Goal: Check status: Check status

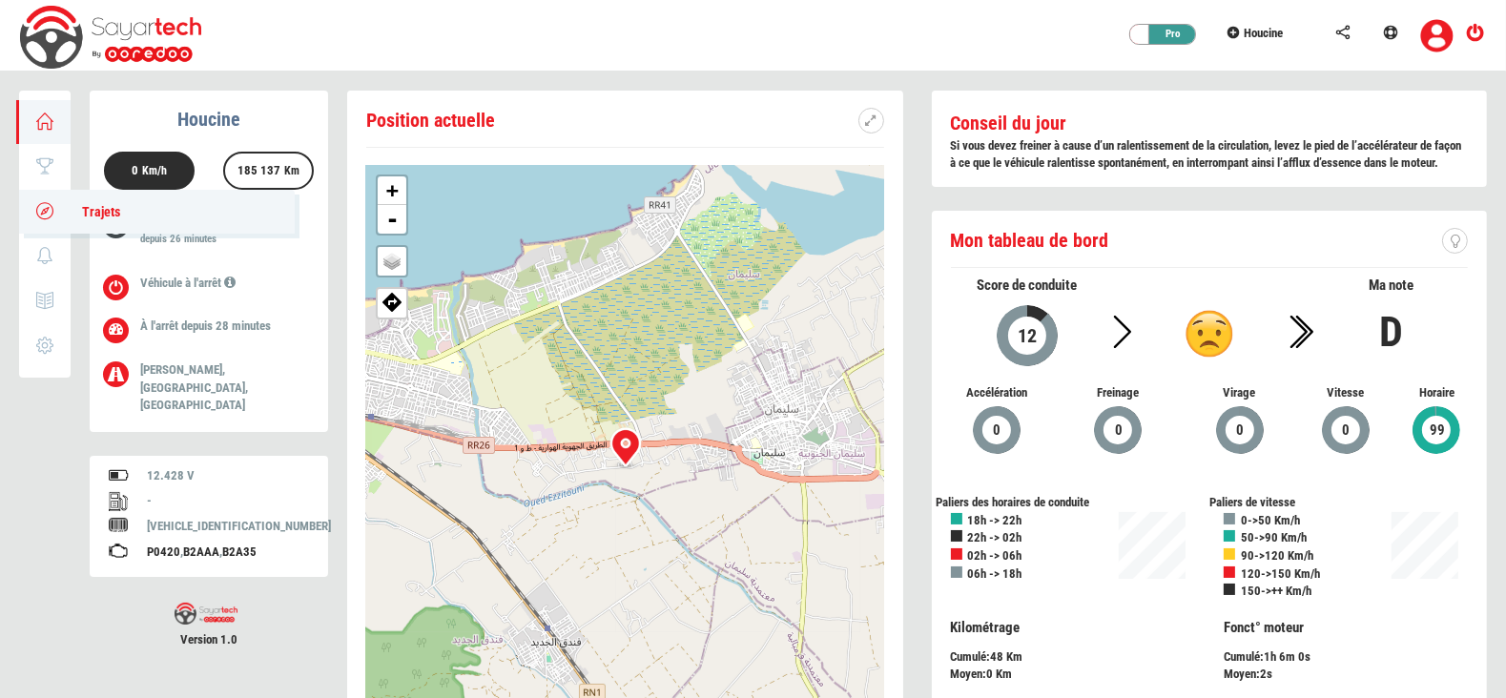
click at [40, 211] on icon at bounding box center [45, 210] width 22 height 13
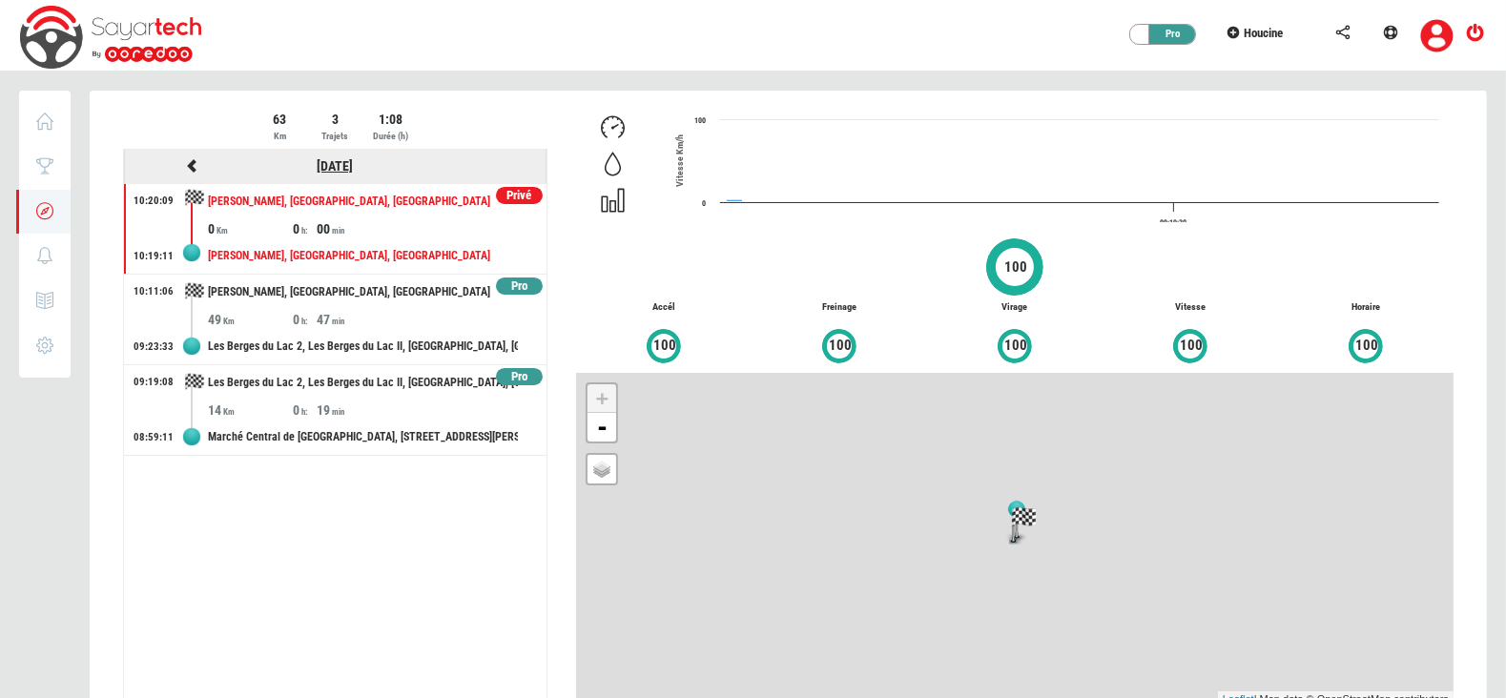
click at [317, 167] on link "[DATE]" at bounding box center [335, 165] width 36 height 15
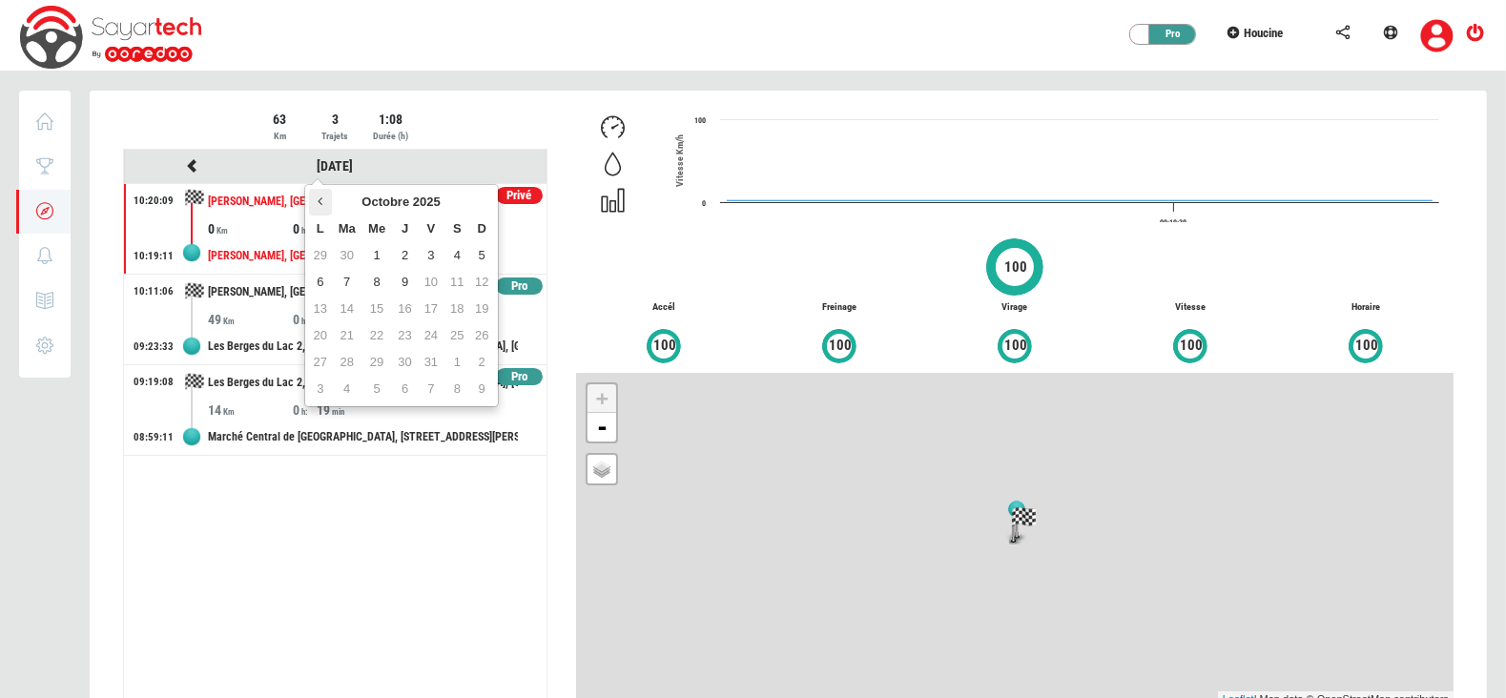
click at [321, 197] on icon at bounding box center [320, 201] width 5 height 13
click at [359, 302] on td "12" at bounding box center [347, 309] width 30 height 27
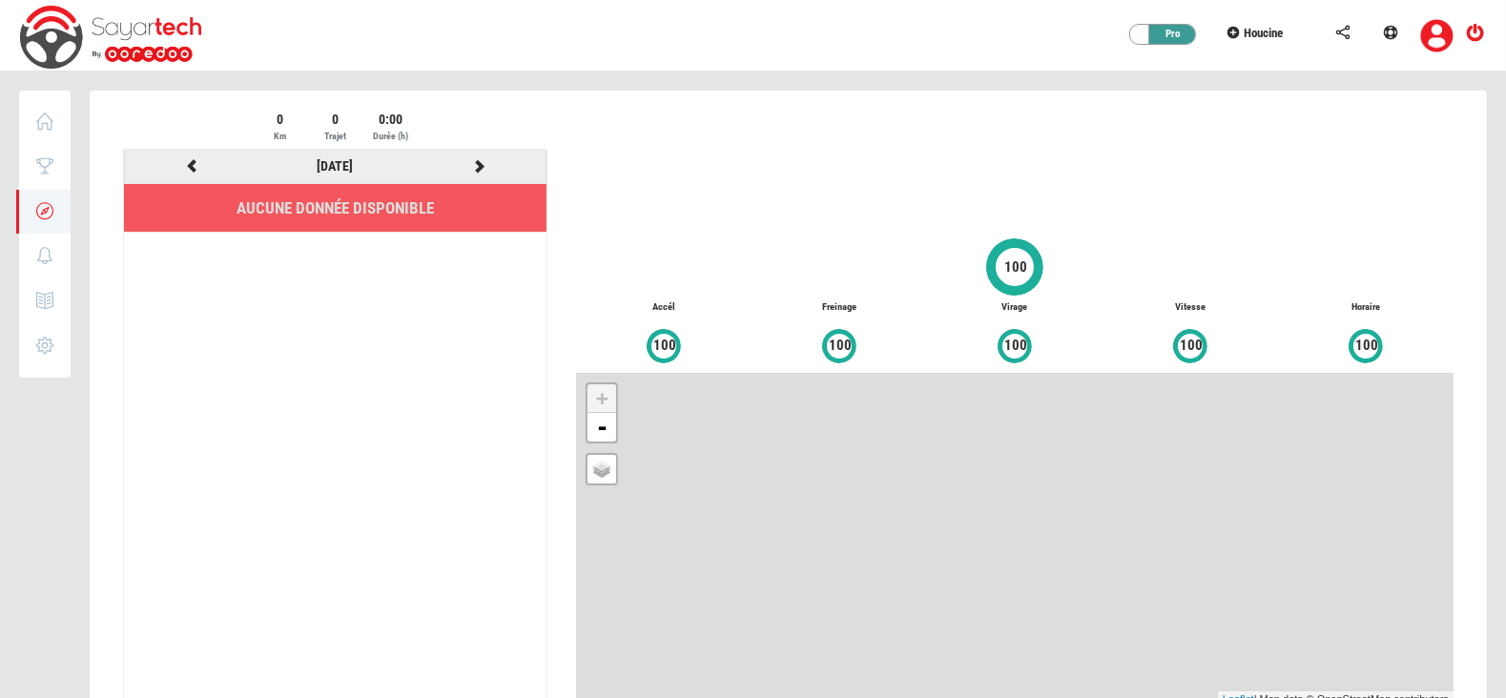
click at [186, 152] on li "12/08/2025" at bounding box center [335, 167] width 423 height 34
click at [194, 168] on icon at bounding box center [191, 165] width 17 height 13
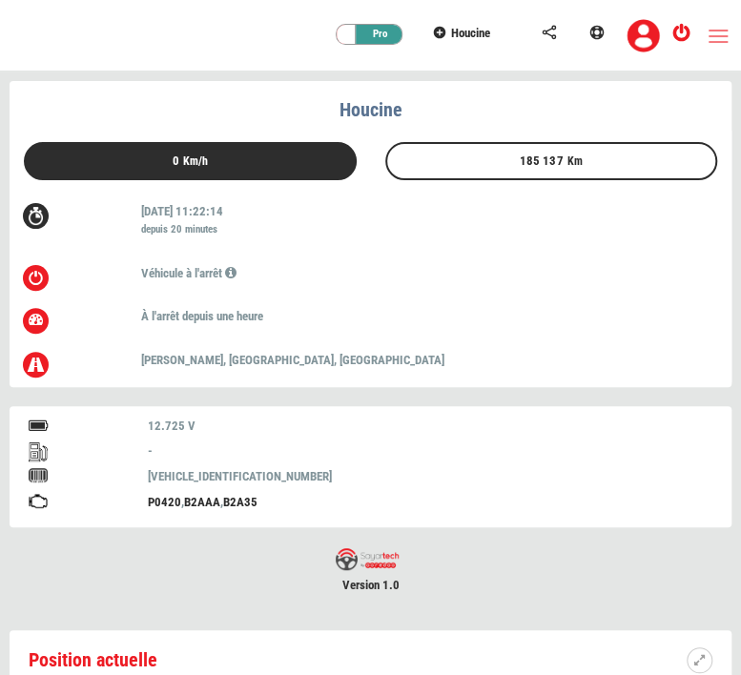
click at [706, 38] on div "Privé Pro [GEOGRAPHIC_DATA]" at bounding box center [370, 36] width 741 height 72
click at [725, 35] on link at bounding box center [718, 36] width 19 height 13
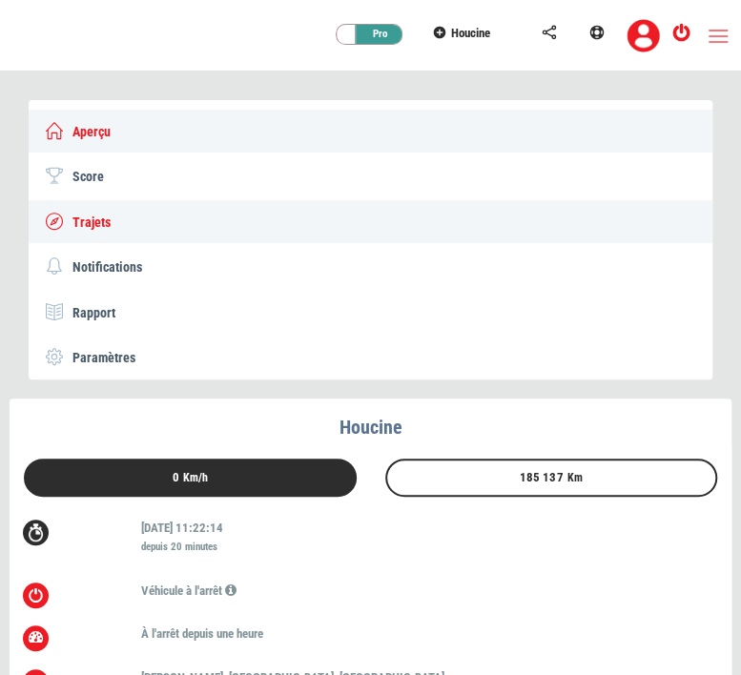
click at [93, 220] on span "Trajets" at bounding box center [92, 222] width 38 height 15
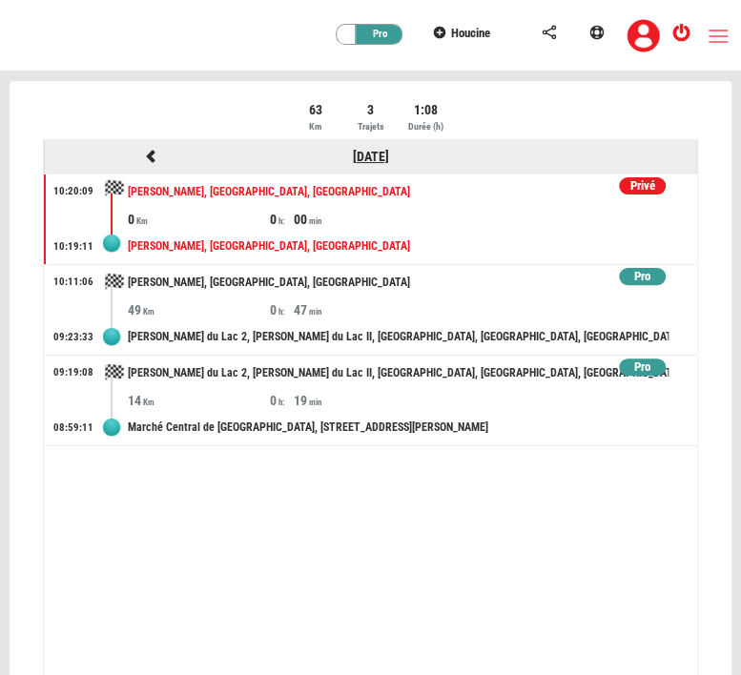
click at [376, 155] on link "[DATE]" at bounding box center [371, 156] width 36 height 15
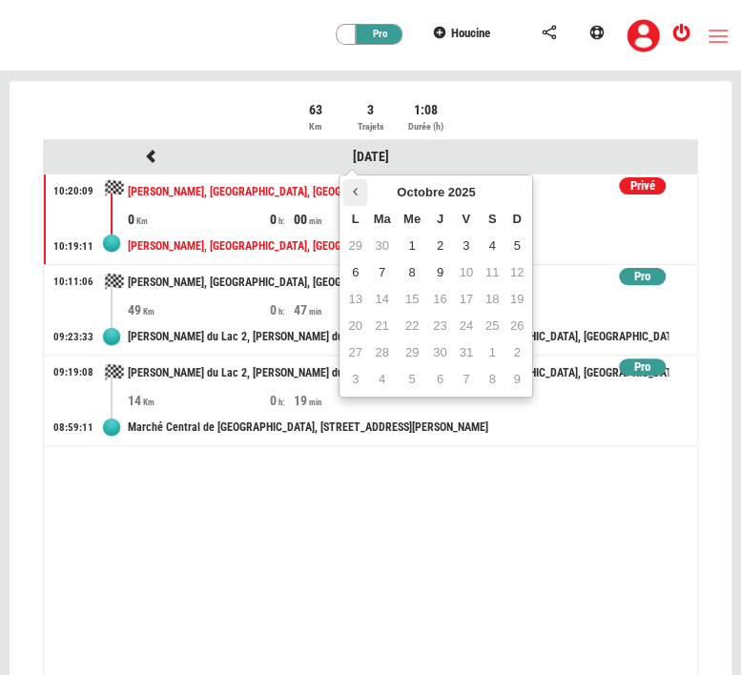
click at [353, 192] on icon at bounding box center [355, 191] width 5 height 13
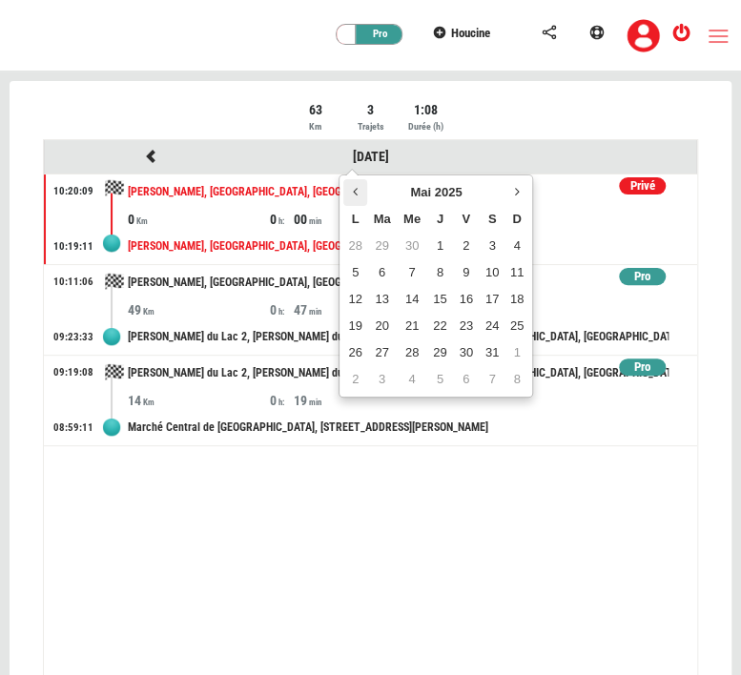
click at [353, 192] on icon at bounding box center [355, 191] width 5 height 13
click at [358, 271] on td "3" at bounding box center [354, 272] width 23 height 27
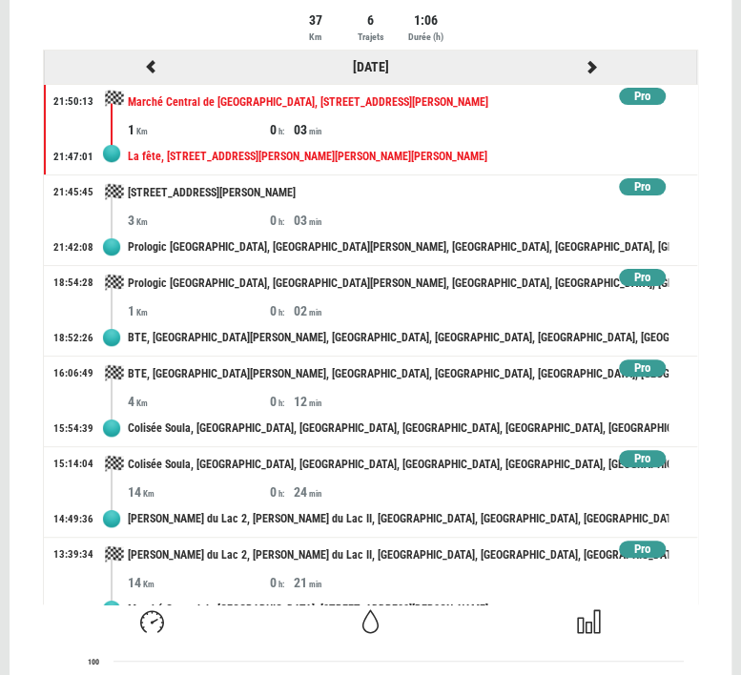
click at [583, 71] on icon at bounding box center [591, 66] width 17 height 13
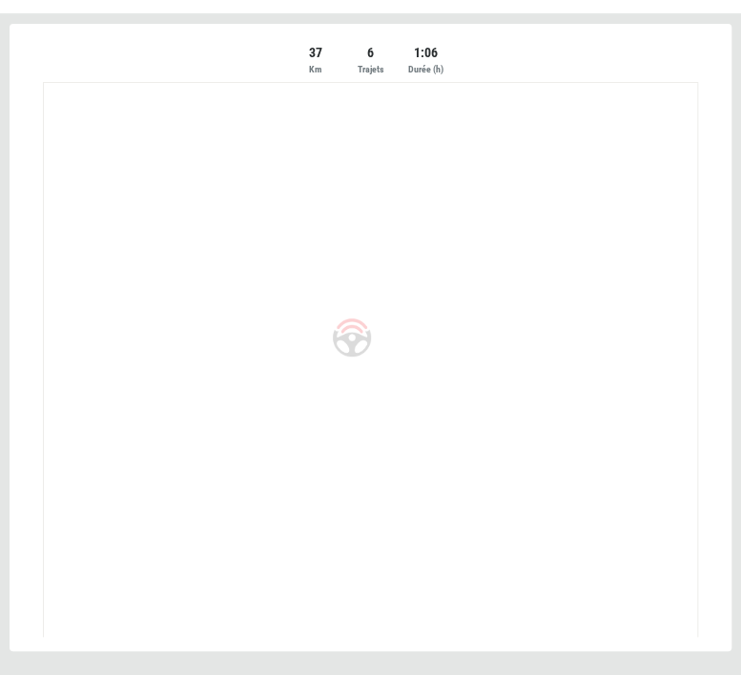
scroll to position [56, 0]
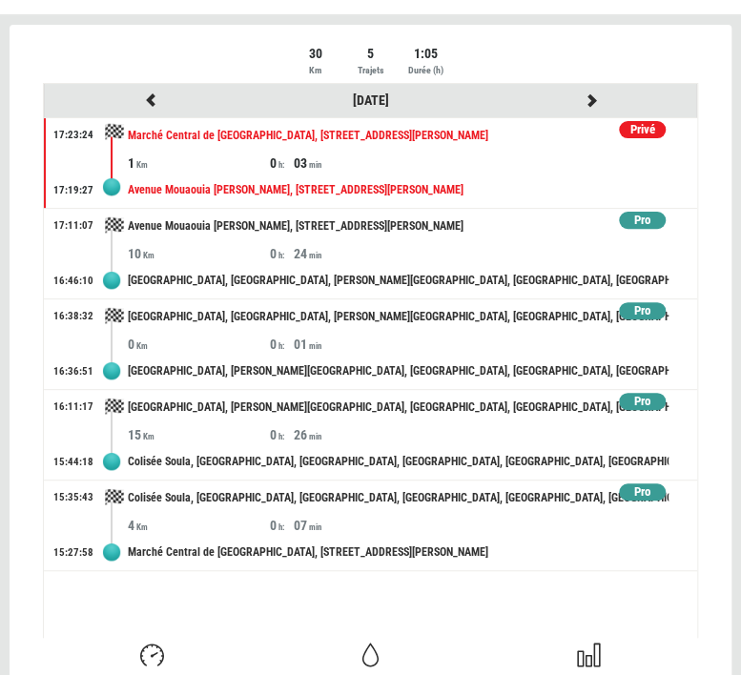
click at [645, 124] on div "Privé" at bounding box center [642, 130] width 47 height 18
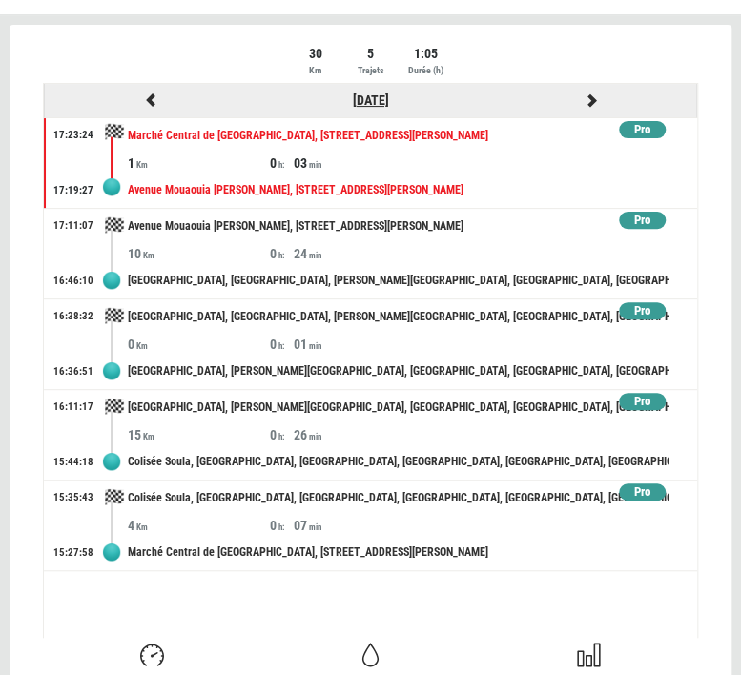
click at [380, 93] on link "[DATE]" at bounding box center [371, 100] width 36 height 15
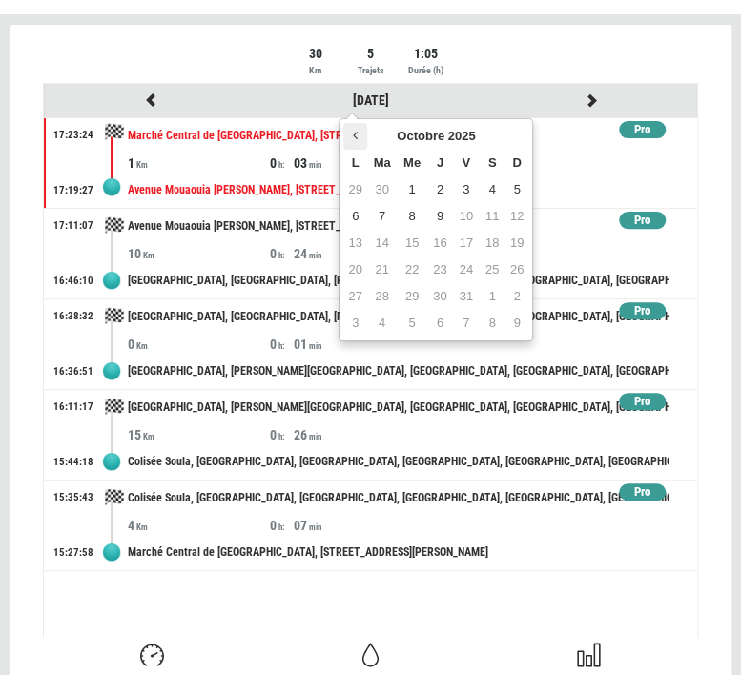
click at [357, 134] on icon at bounding box center [355, 135] width 5 height 13
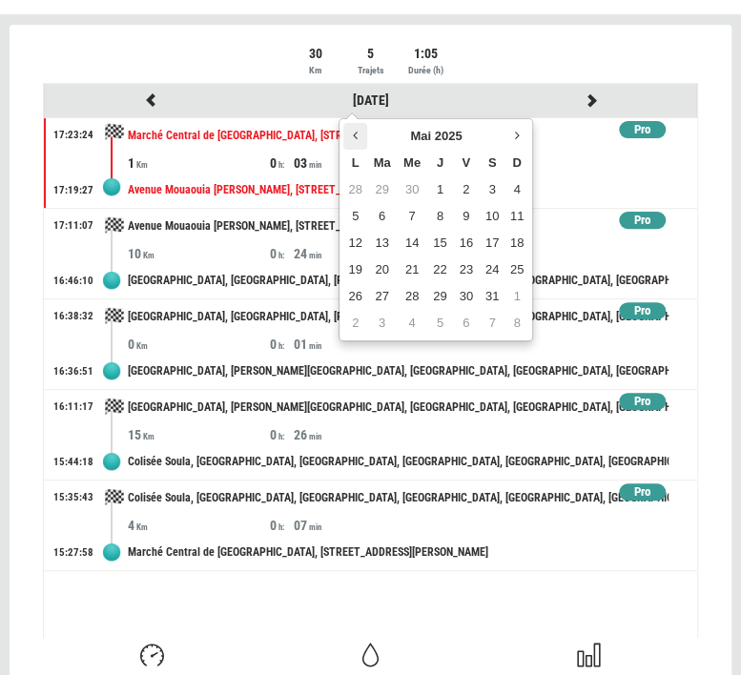
click at [357, 134] on icon at bounding box center [355, 135] width 5 height 13
click at [386, 240] on td "11" at bounding box center [382, 243] width 30 height 27
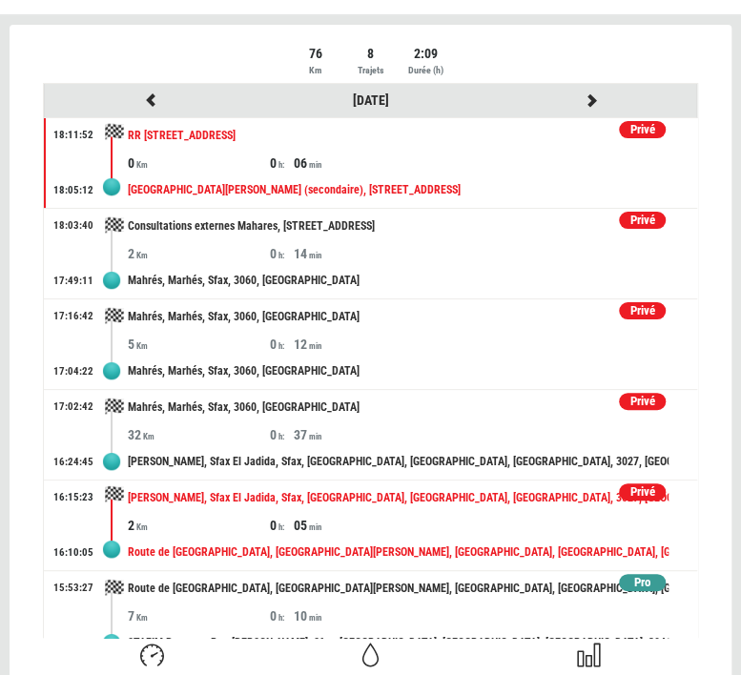
click at [647, 481] on div "[PERSON_NAME], Sfax El Jadida, Sfax, [GEOGRAPHIC_DATA], [GEOGRAPHIC_DATA], [GEO…" at bounding box center [398, 498] width 541 height 35
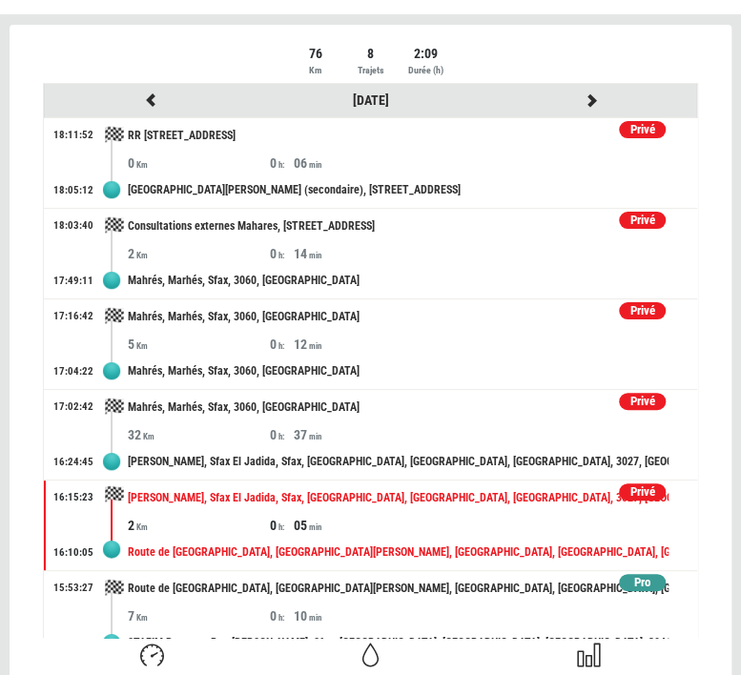
click at [619, 491] on div "Privé" at bounding box center [642, 493] width 47 height 18
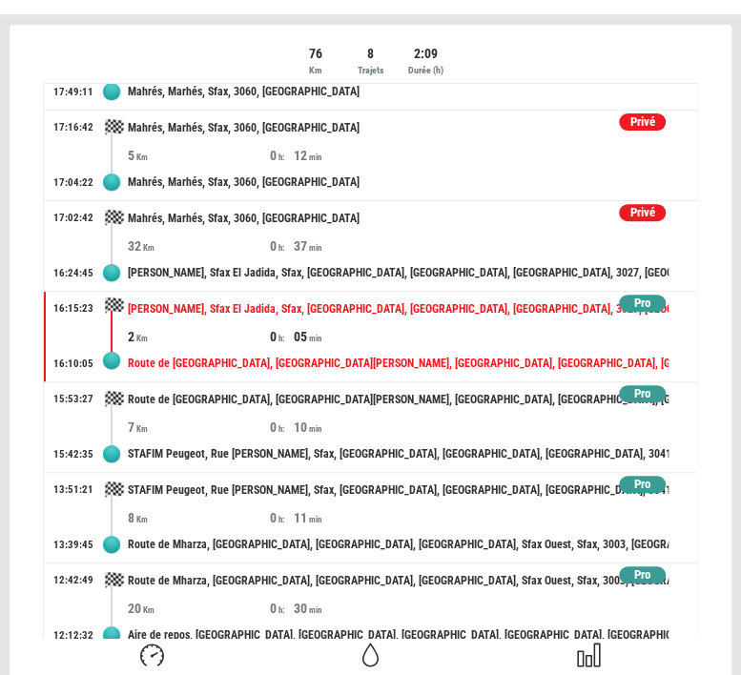
scroll to position [0, 0]
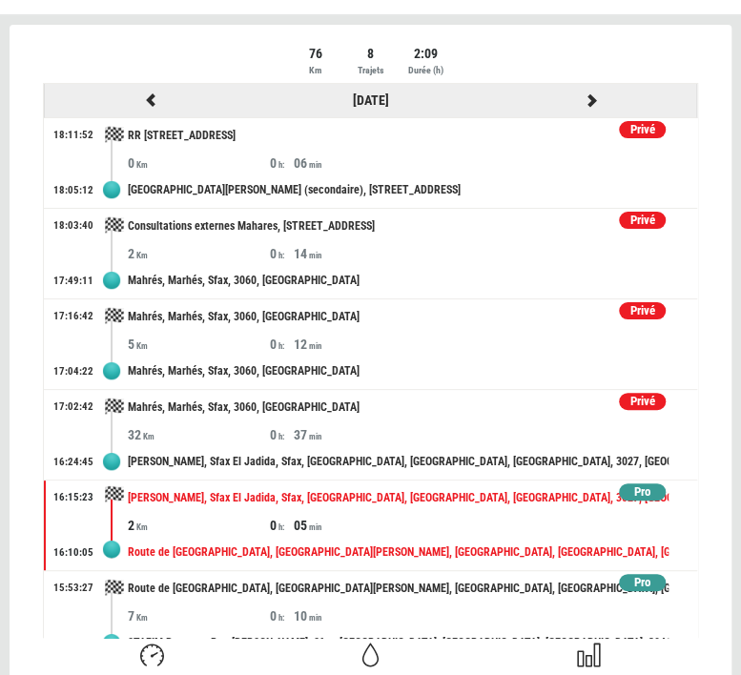
click at [583, 100] on icon at bounding box center [591, 99] width 17 height 13
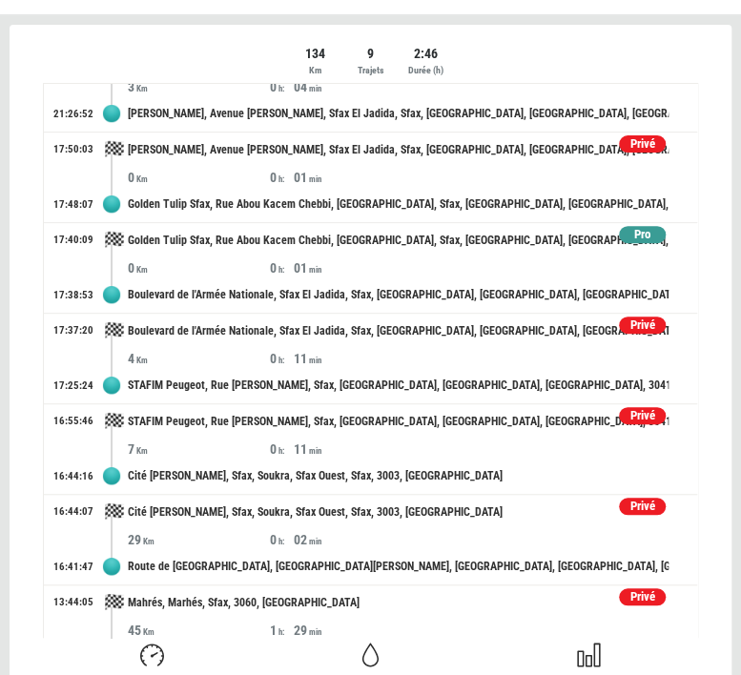
scroll to position [294, 0]
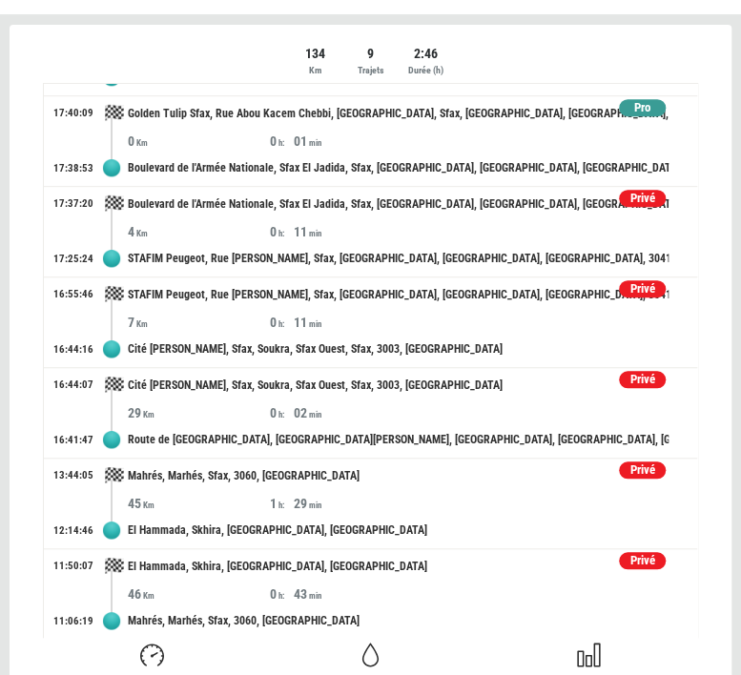
click at [619, 560] on div "Privé" at bounding box center [642, 561] width 47 height 18
click at [625, 467] on div "Privé" at bounding box center [642, 471] width 47 height 18
click at [621, 377] on div "Privé" at bounding box center [642, 380] width 47 height 18
click at [630, 281] on div "Privé" at bounding box center [642, 289] width 47 height 18
click at [620, 197] on div "Privé" at bounding box center [642, 199] width 47 height 18
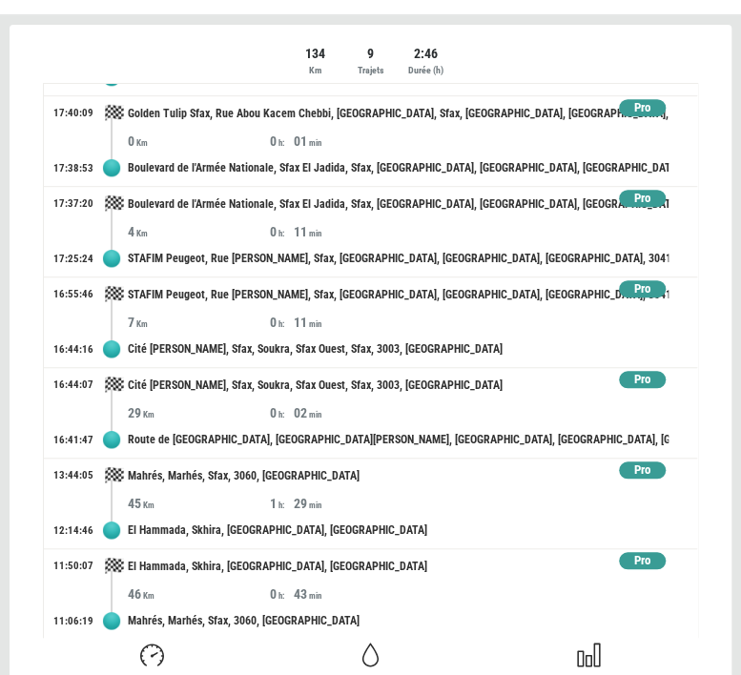
scroll to position [0, 0]
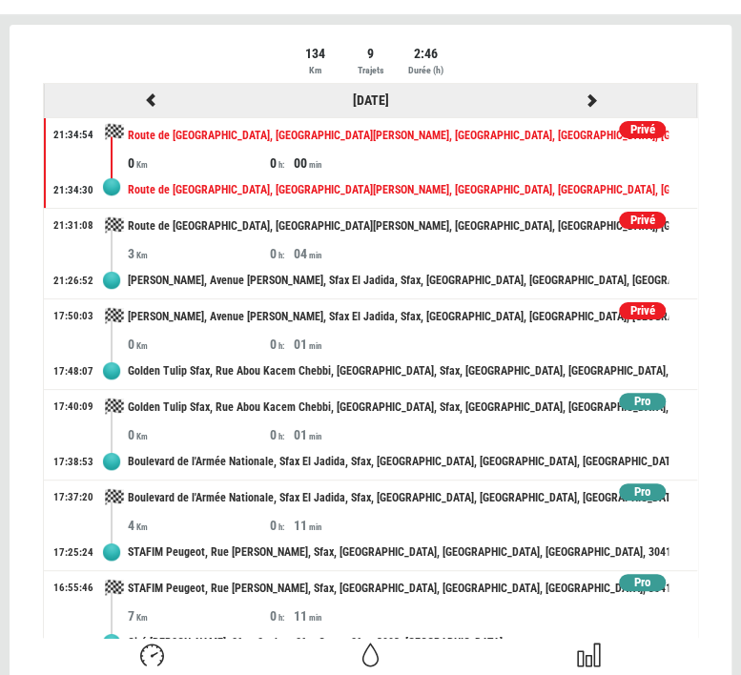
click at [583, 93] on icon at bounding box center [591, 99] width 17 height 13
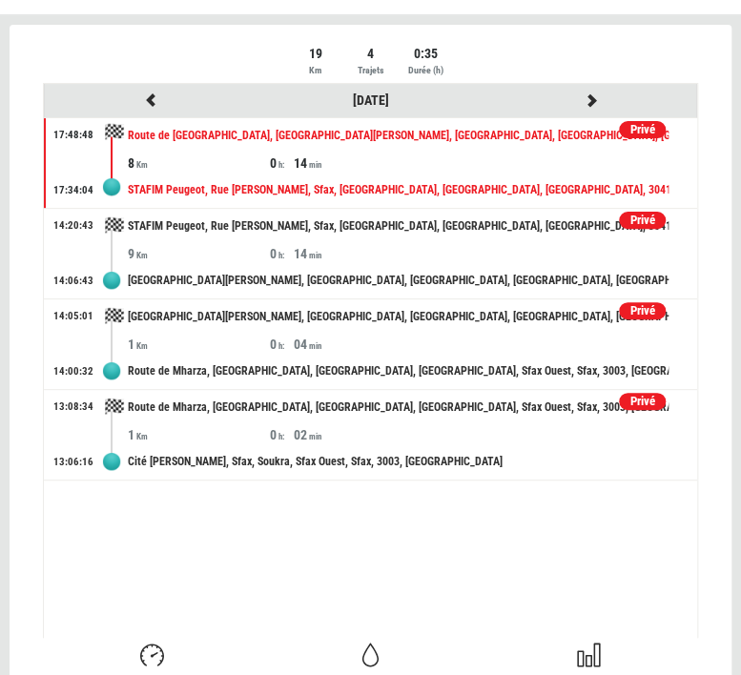
click at [634, 407] on div "Privé" at bounding box center [642, 402] width 47 height 18
click at [649, 310] on div at bounding box center [371, 673] width 722 height 1297
click at [649, 310] on div "Privé" at bounding box center [642, 311] width 47 height 18
click at [642, 218] on div "Privé" at bounding box center [642, 221] width 47 height 18
click at [652, 134] on div "Privé" at bounding box center [642, 130] width 47 height 18
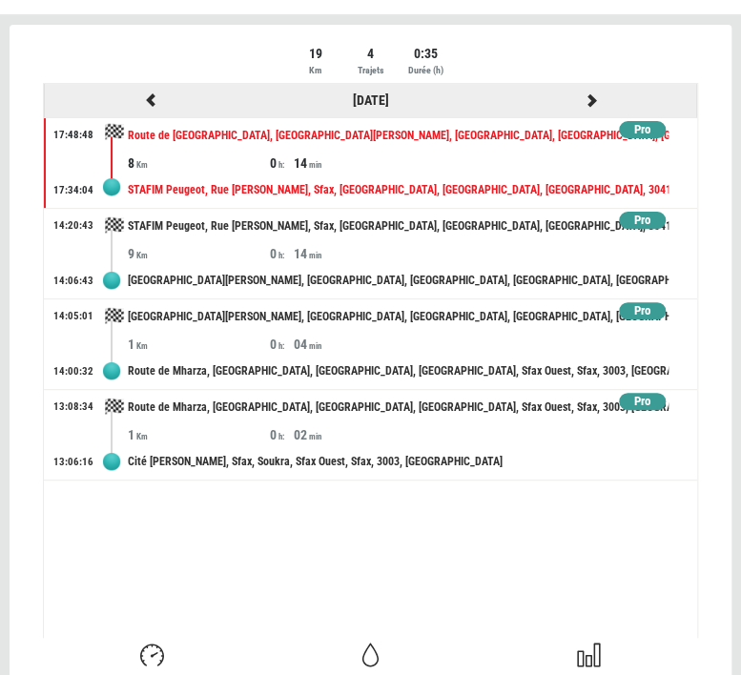
click at [593, 100] on icon at bounding box center [591, 99] width 17 height 13
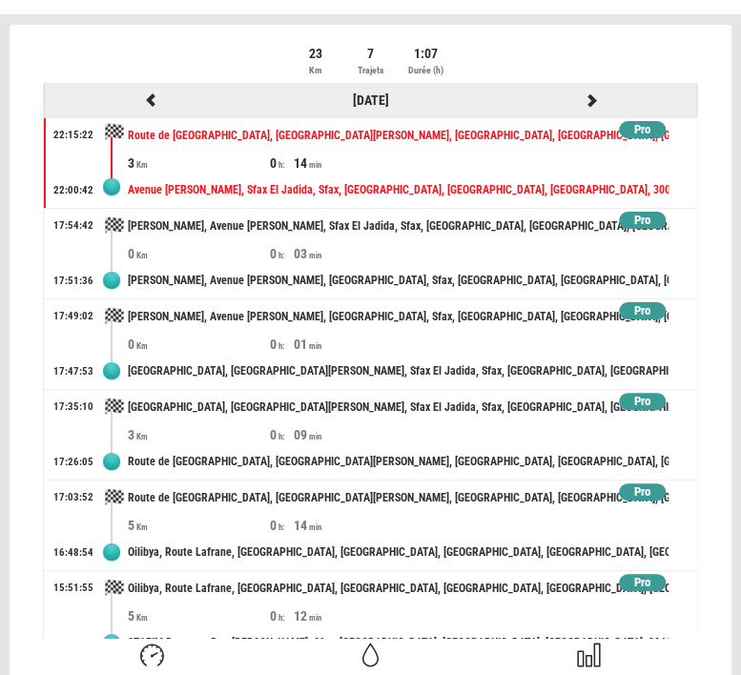
click at [583, 106] on icon at bounding box center [591, 99] width 17 height 13
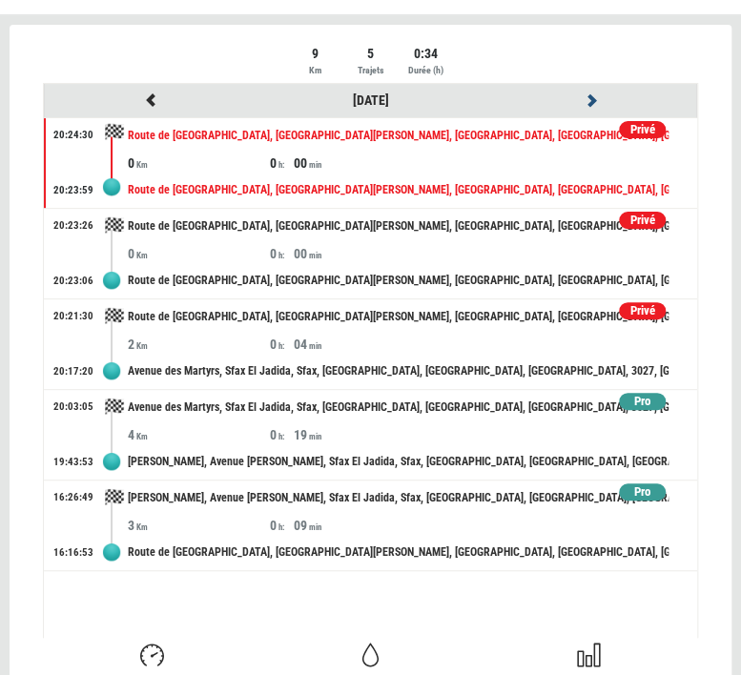
click at [596, 93] on icon at bounding box center [591, 99] width 17 height 13
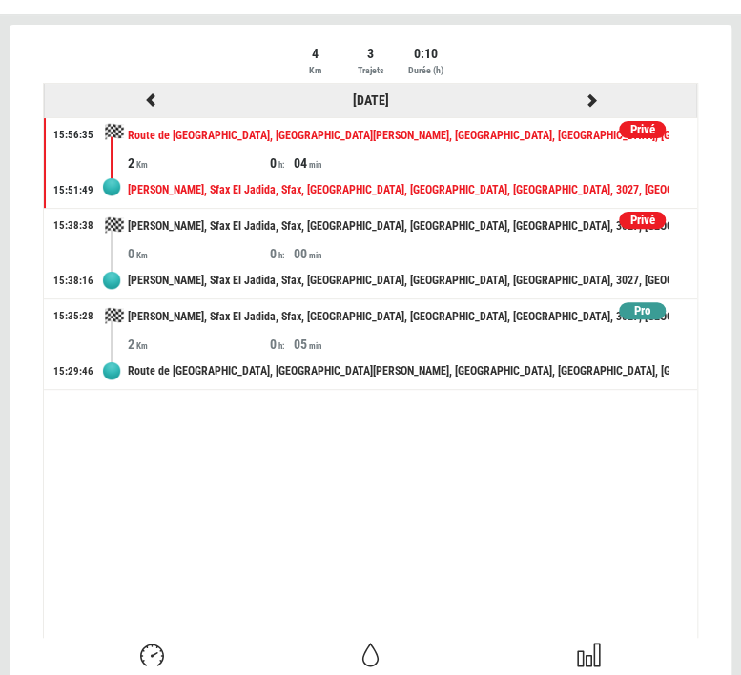
click at [591, 98] on icon at bounding box center [591, 99] width 17 height 13
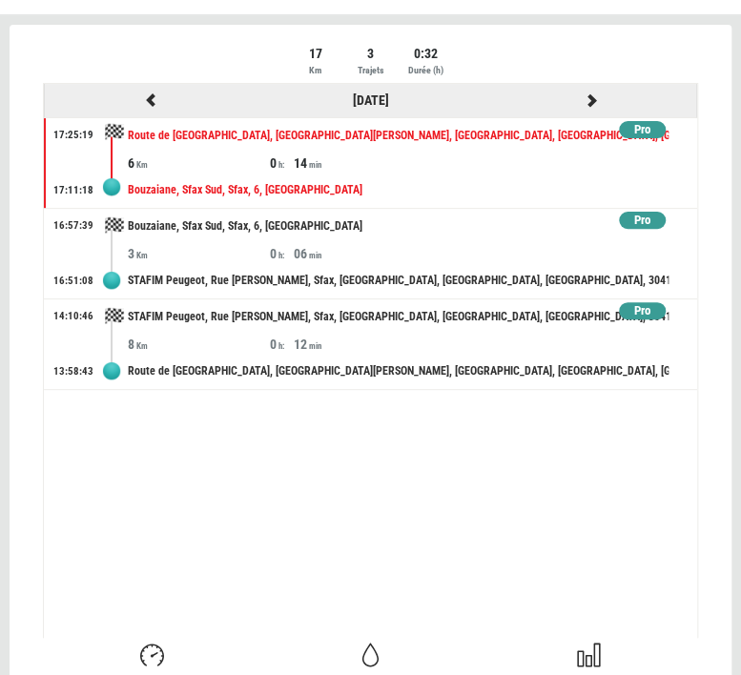
click at [592, 93] on icon at bounding box center [591, 99] width 17 height 13
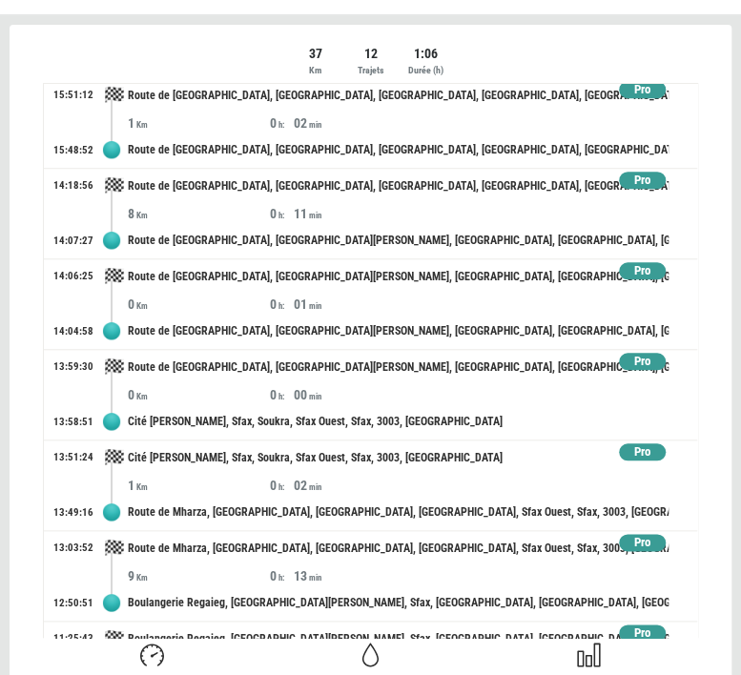
scroll to position [565, 0]
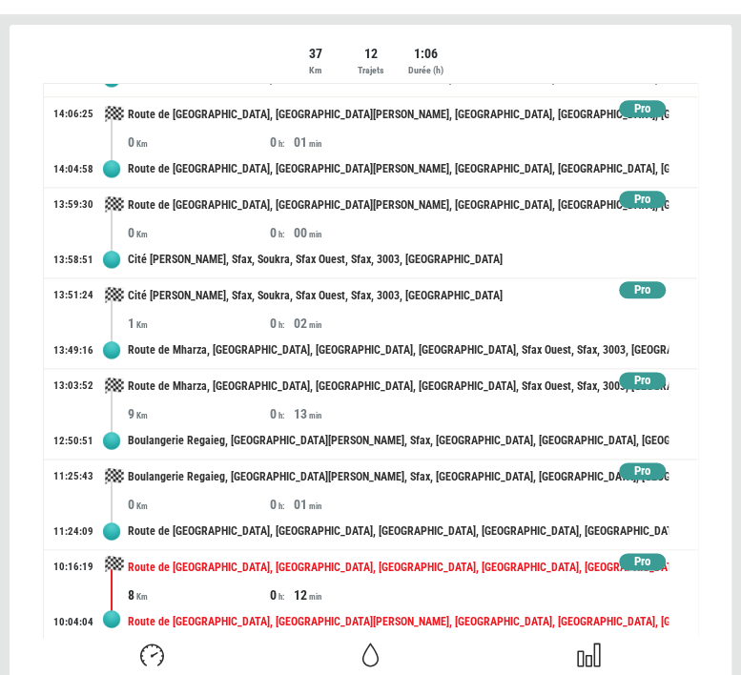
click at [454, 586] on div "8 0 12" at bounding box center [413, 595] width 570 height 19
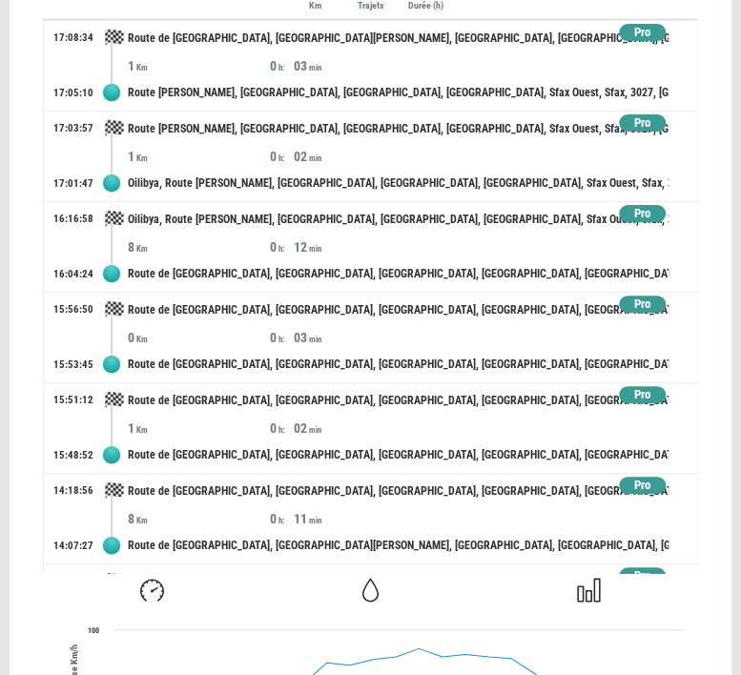
scroll to position [0, 0]
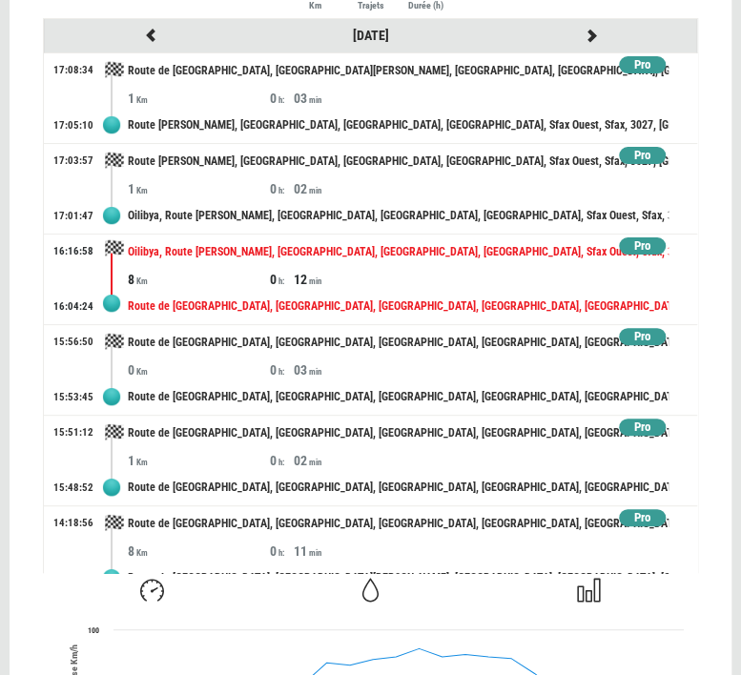
click at [143, 270] on div "8" at bounding box center [199, 279] width 142 height 19
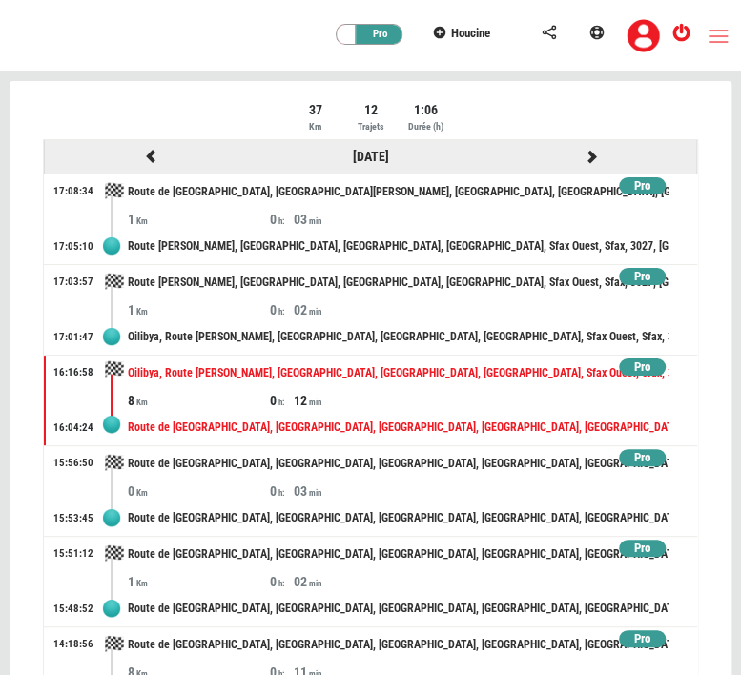
click at [583, 156] on icon at bounding box center [591, 156] width 17 height 13
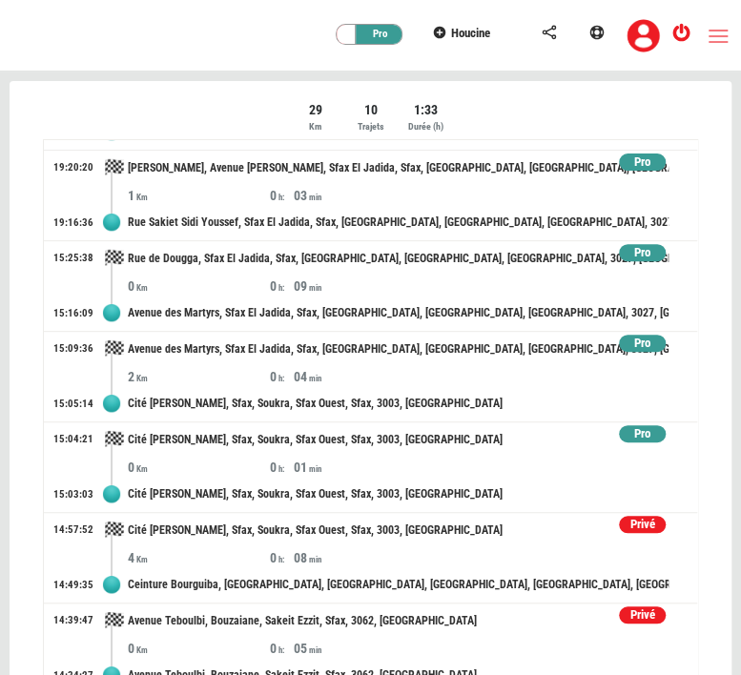
scroll to position [204, 0]
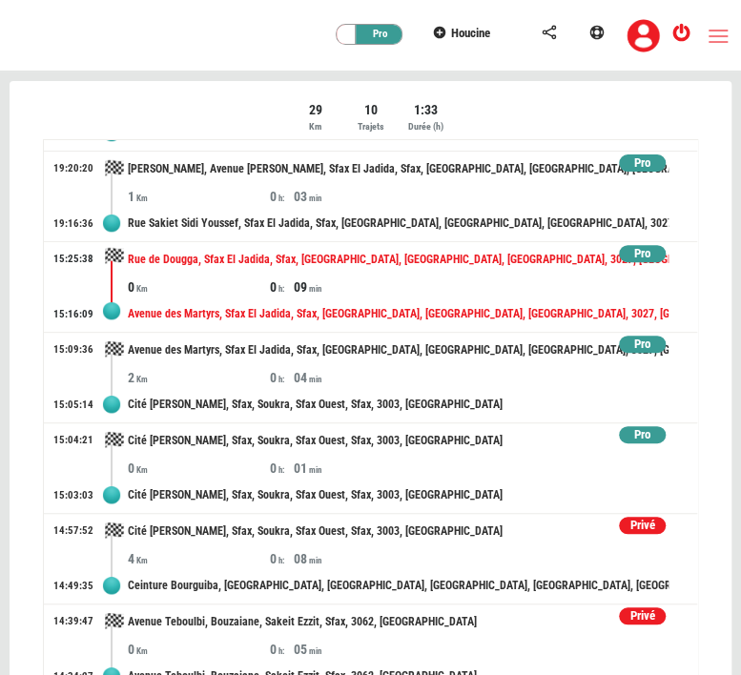
click at [378, 287] on div "09" at bounding box center [365, 287] width 142 height 19
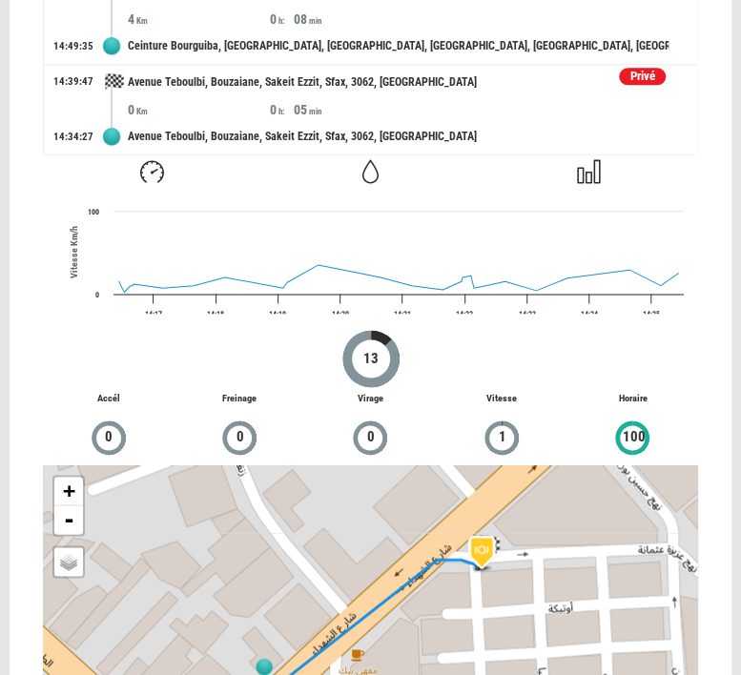
scroll to position [701, 0]
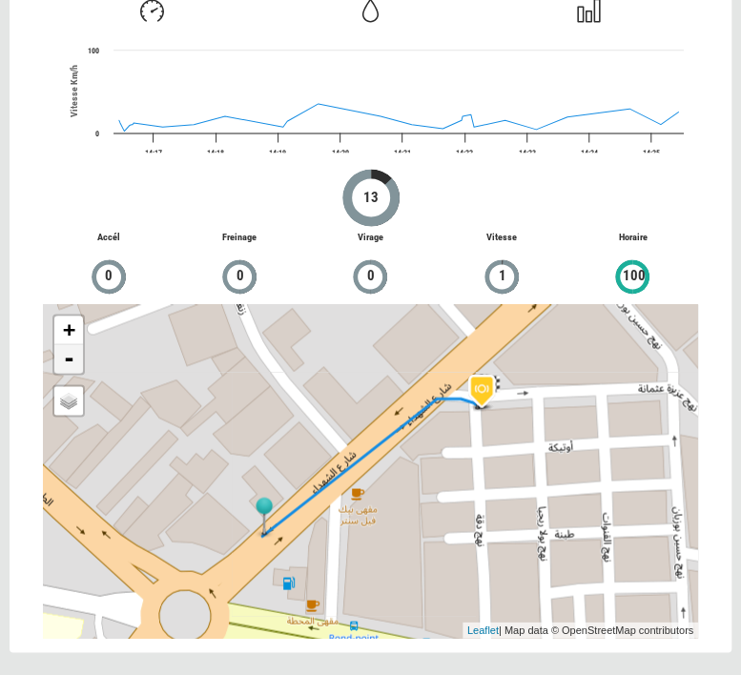
click at [79, 364] on link "-" at bounding box center [68, 358] width 29 height 29
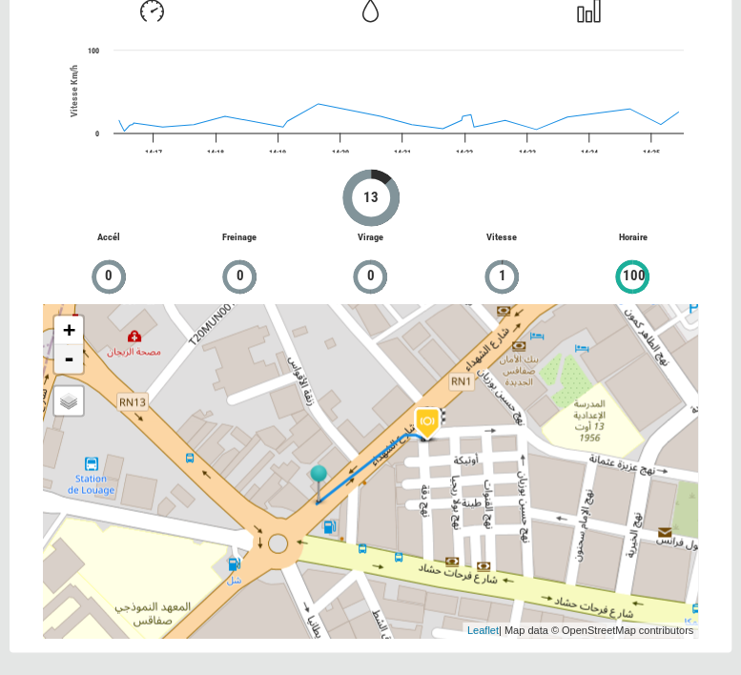
click at [79, 364] on link "-" at bounding box center [68, 358] width 29 height 29
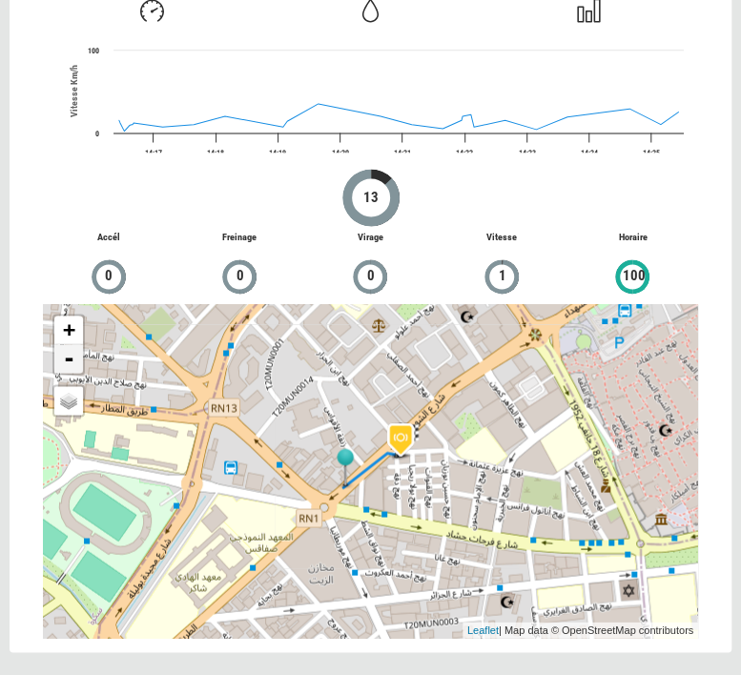
click at [79, 364] on link "-" at bounding box center [68, 358] width 29 height 29
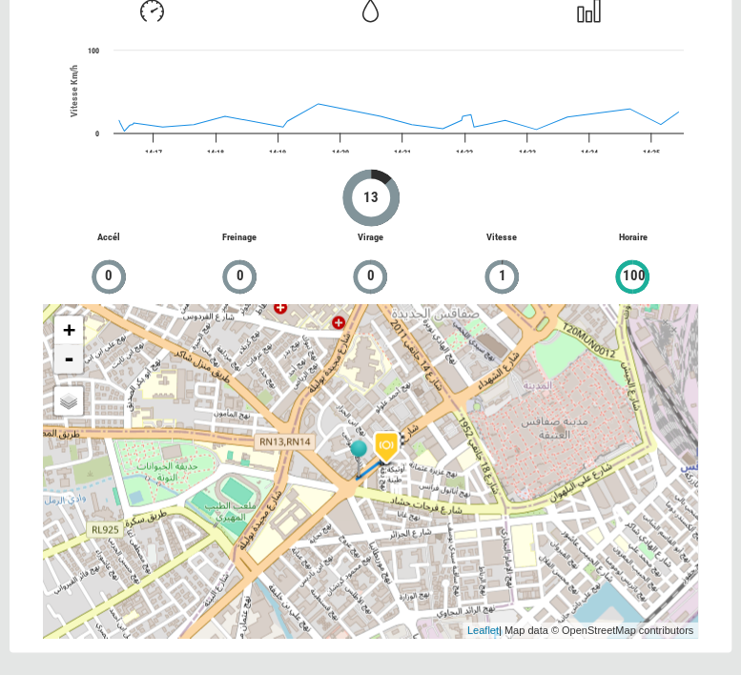
click at [73, 362] on link "-" at bounding box center [68, 358] width 29 height 29
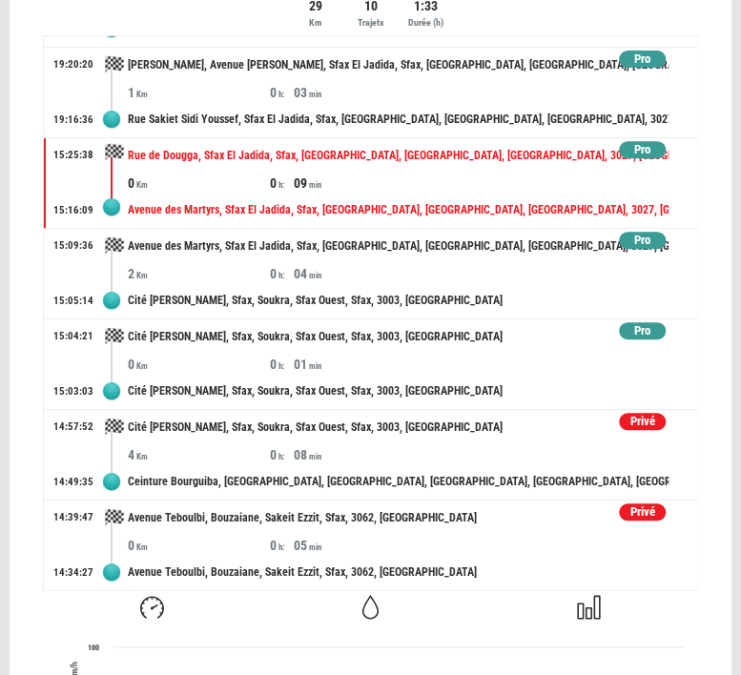
scroll to position [103, 0]
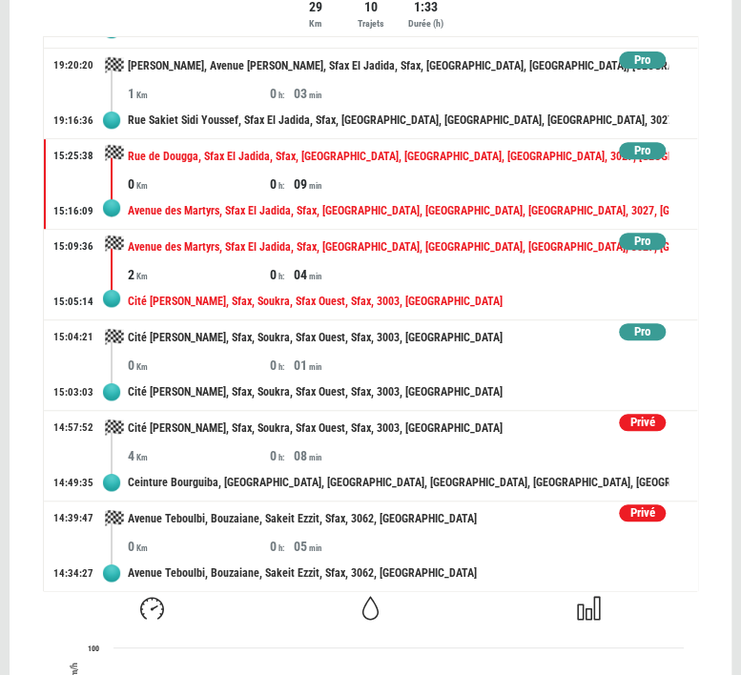
click at [373, 272] on div "04" at bounding box center [365, 274] width 142 height 19
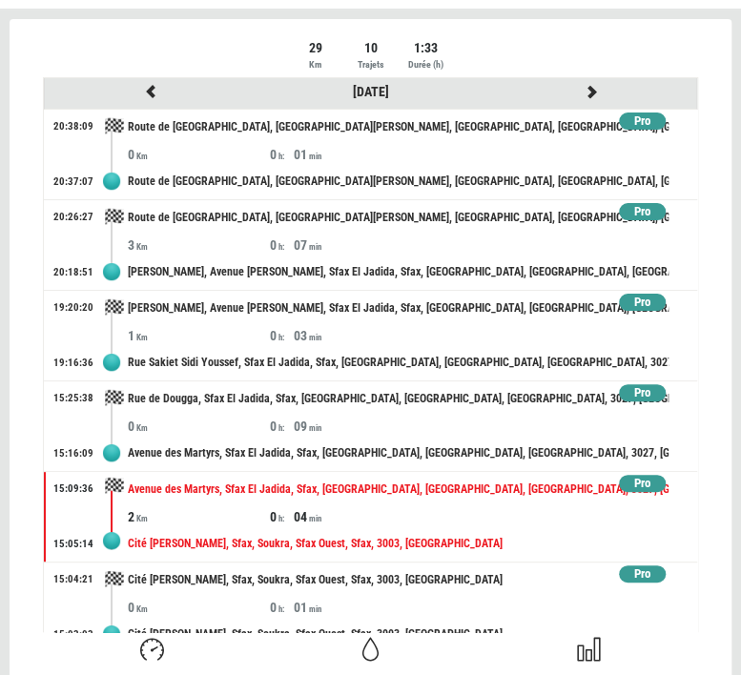
scroll to position [0, 0]
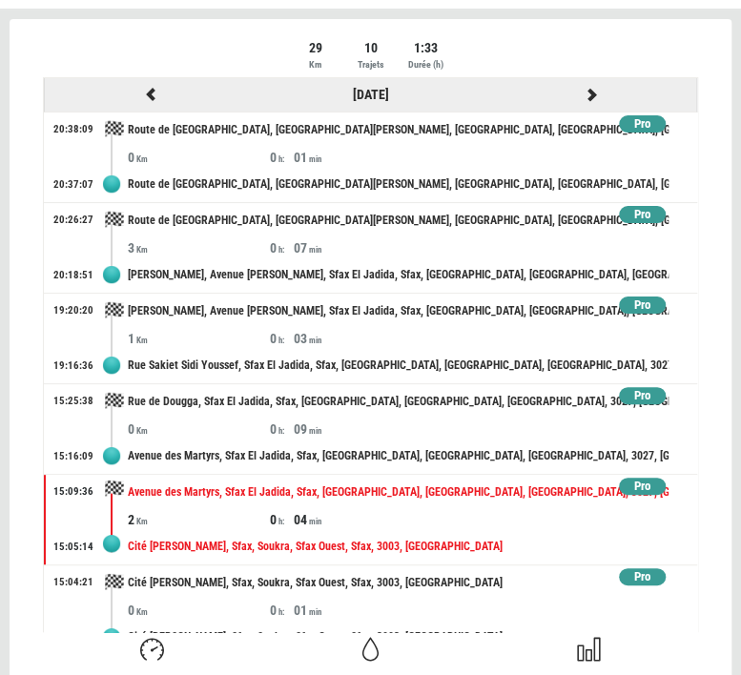
click at [583, 93] on icon at bounding box center [591, 94] width 17 height 13
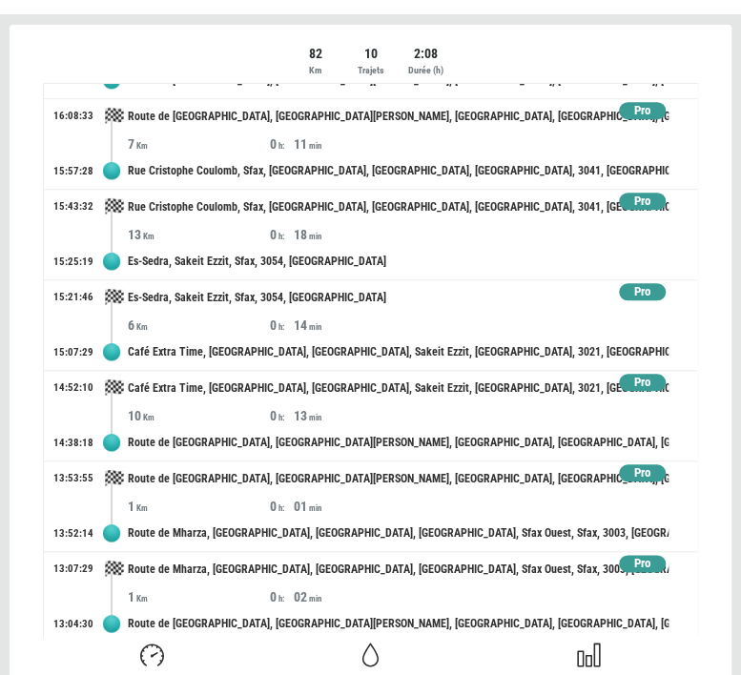
scroll to position [384, 0]
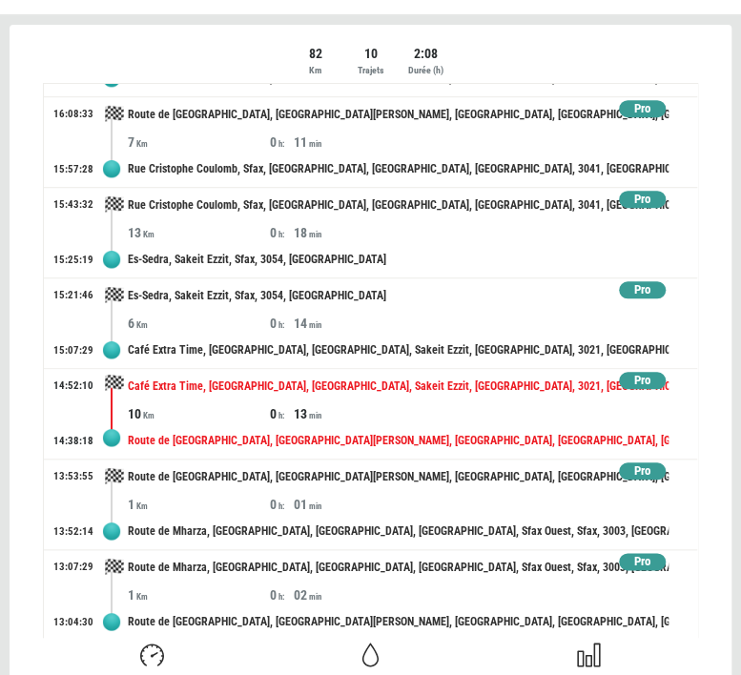
click at [521, 430] on div "Route de [GEOGRAPHIC_DATA], [GEOGRAPHIC_DATA][PERSON_NAME], [GEOGRAPHIC_DATA], …" at bounding box center [398, 441] width 541 height 35
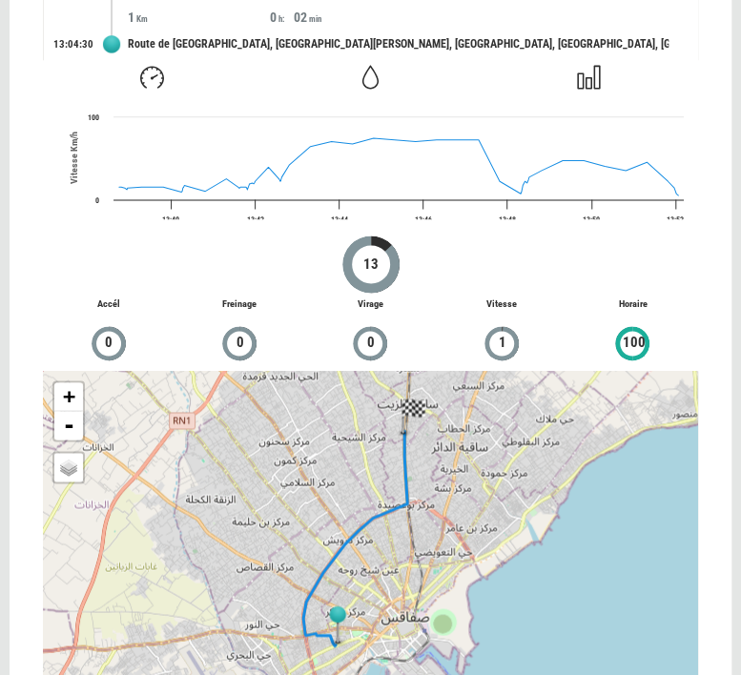
scroll to position [701, 0]
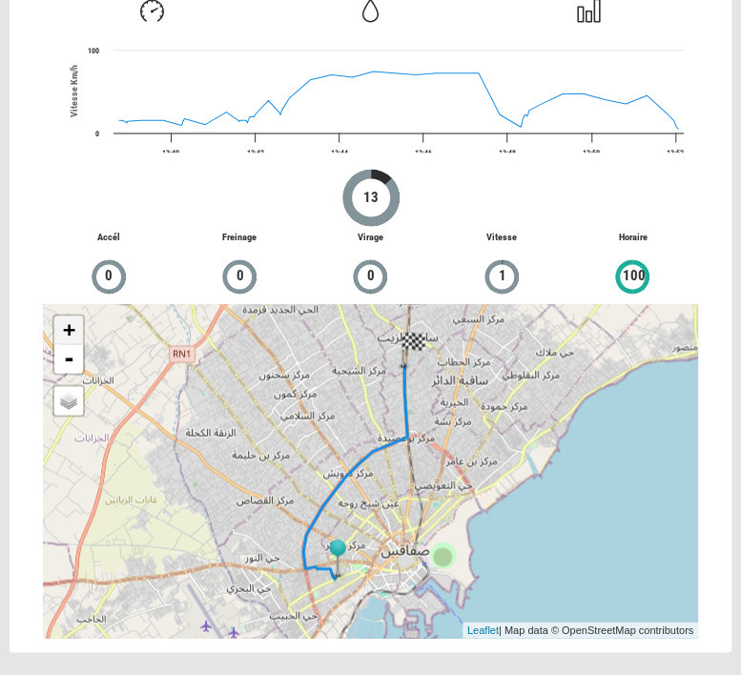
click at [81, 324] on link "+" at bounding box center [68, 330] width 29 height 29
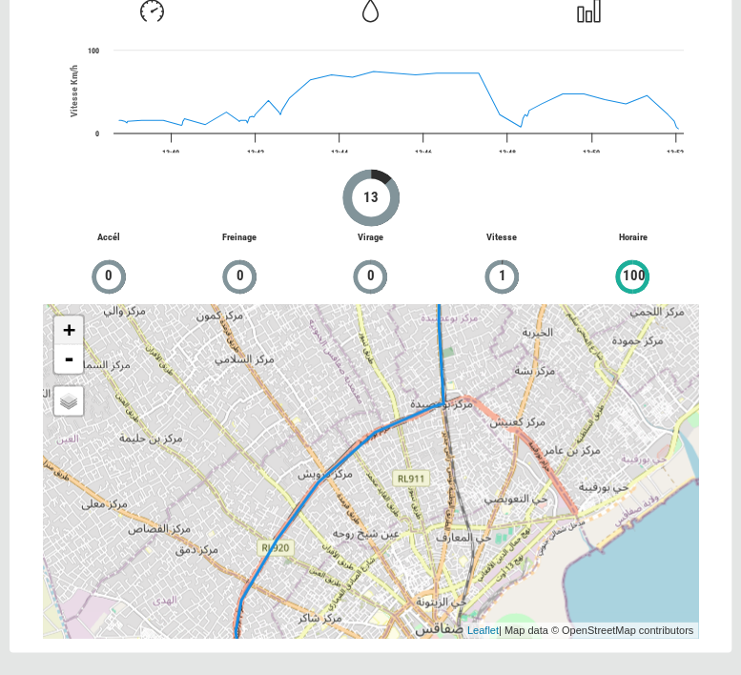
click at [81, 324] on link "+" at bounding box center [68, 330] width 29 height 29
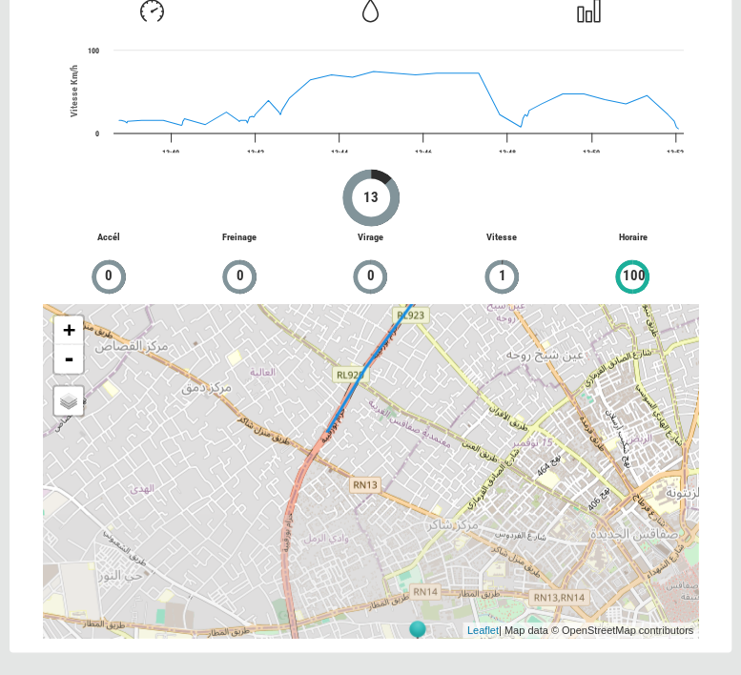
drag, startPoint x: 281, startPoint y: 488, endPoint x: 430, endPoint y: 205, distance: 319.2
click at [430, 205] on div "Created with Highcharts 12.4.0 13:40 13:42 13:44 13:46 13:48 13:50 13:52 0 100 …" at bounding box center [371, 315] width 684 height 645
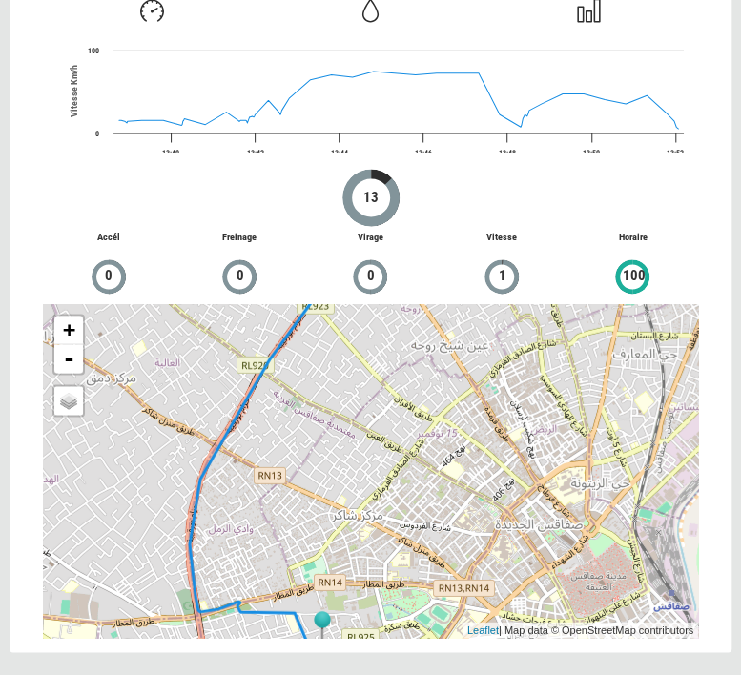
drag, startPoint x: 435, startPoint y: 546, endPoint x: 361, endPoint y: 753, distance: 220.0
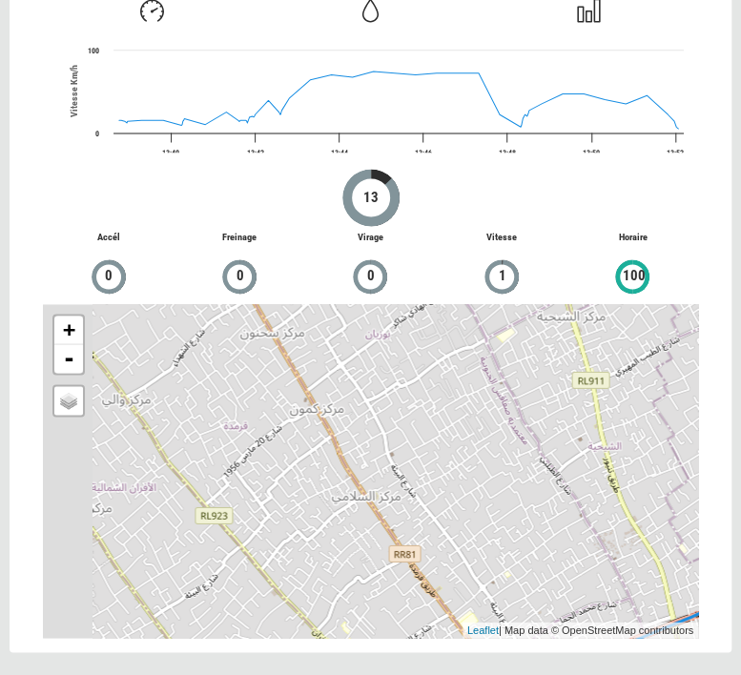
drag, startPoint x: 451, startPoint y: 404, endPoint x: 633, endPoint y: 621, distance: 283.1
click at [633, 621] on div "+ - OSM Map Google Map Google Satellite Leaflet | Map data © OpenStreetMap cont…" at bounding box center [370, 471] width 655 height 334
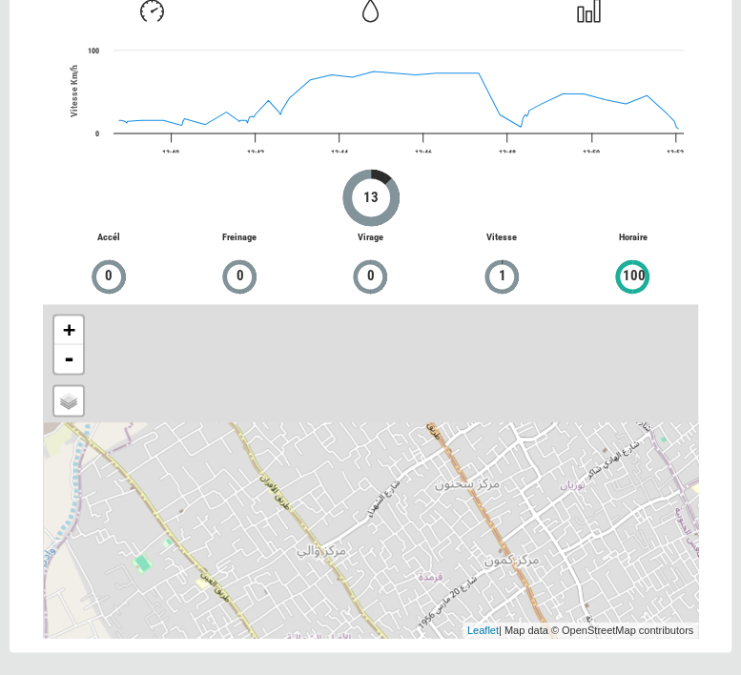
drag, startPoint x: 415, startPoint y: 423, endPoint x: 599, endPoint y: 620, distance: 270.0
click at [599, 620] on div "+ - OSM Map Google Map Google Satellite Leaflet | Map data © OpenStreetMap cont…" at bounding box center [370, 471] width 655 height 334
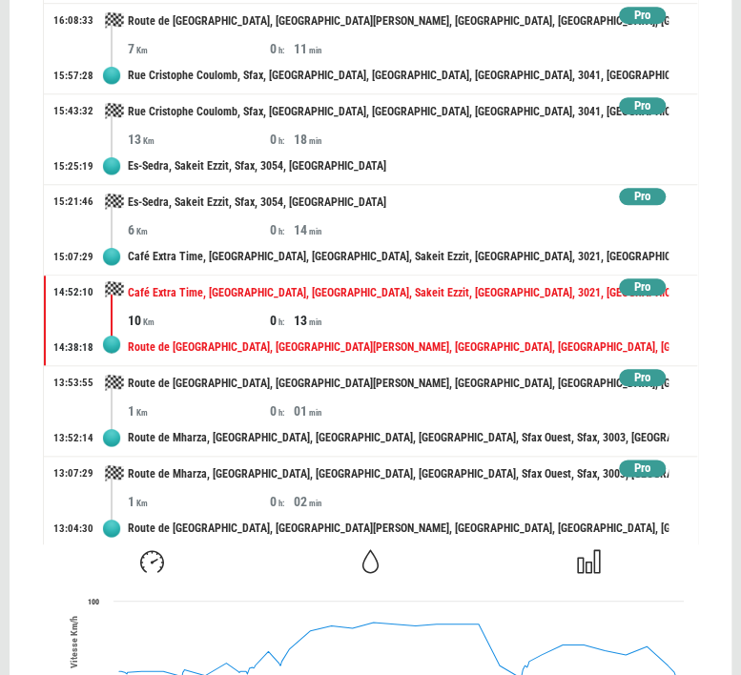
scroll to position [144, 0]
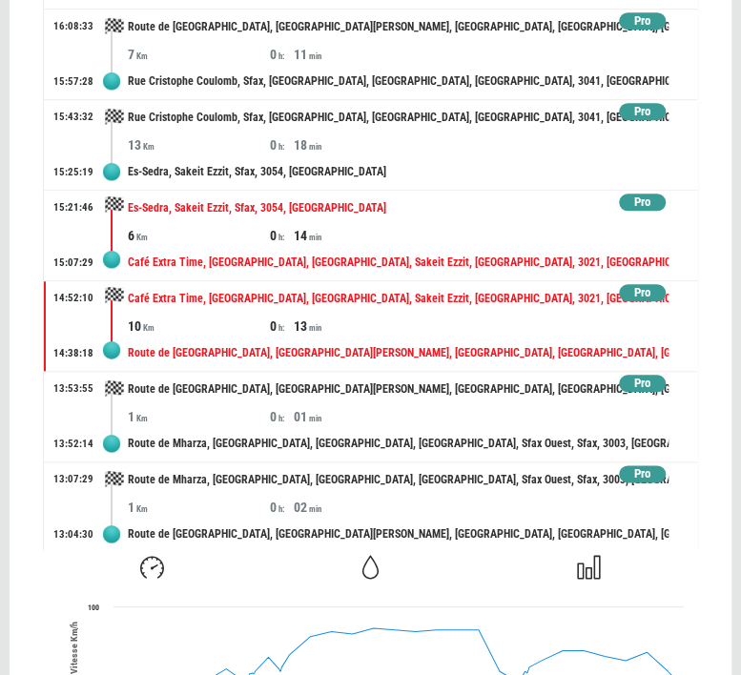
click at [374, 226] on div "14" at bounding box center [365, 235] width 142 height 19
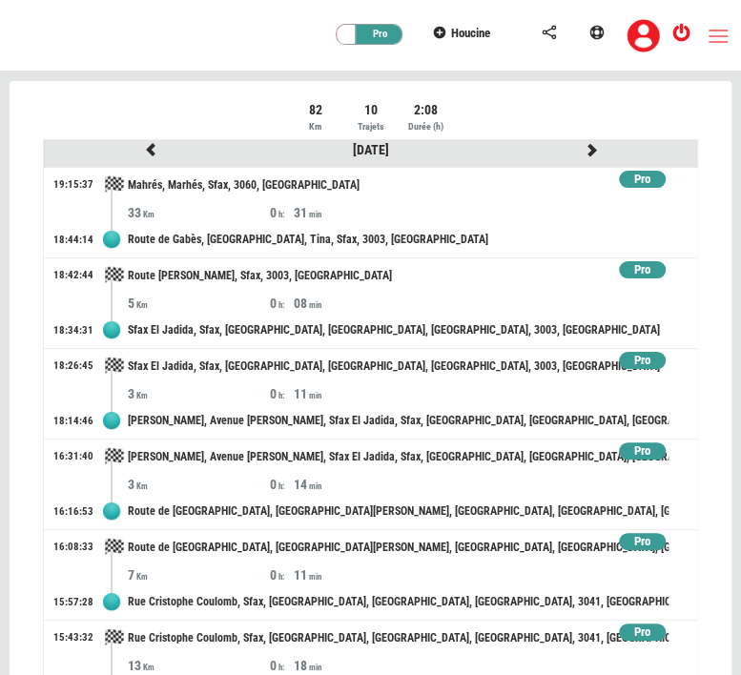
scroll to position [0, 0]
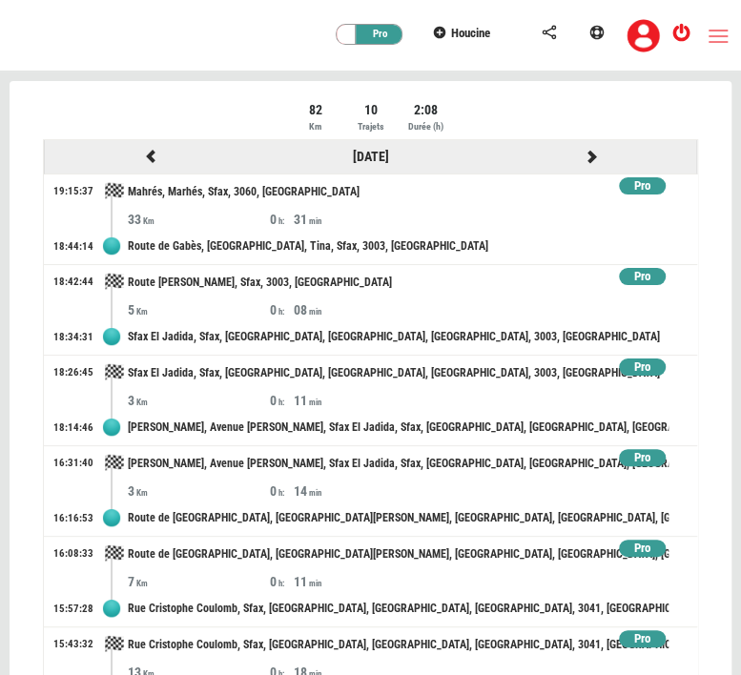
click at [583, 155] on icon at bounding box center [591, 156] width 17 height 13
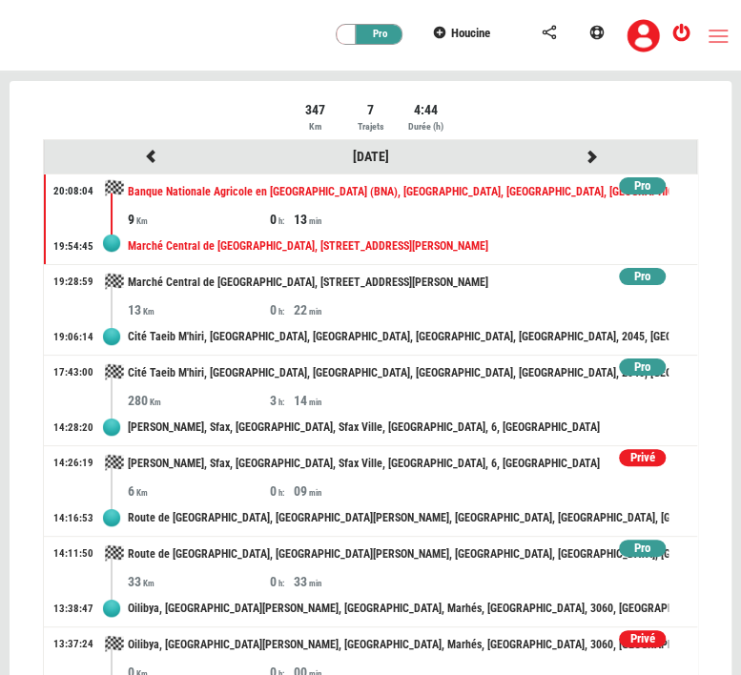
scroll to position [113, 0]
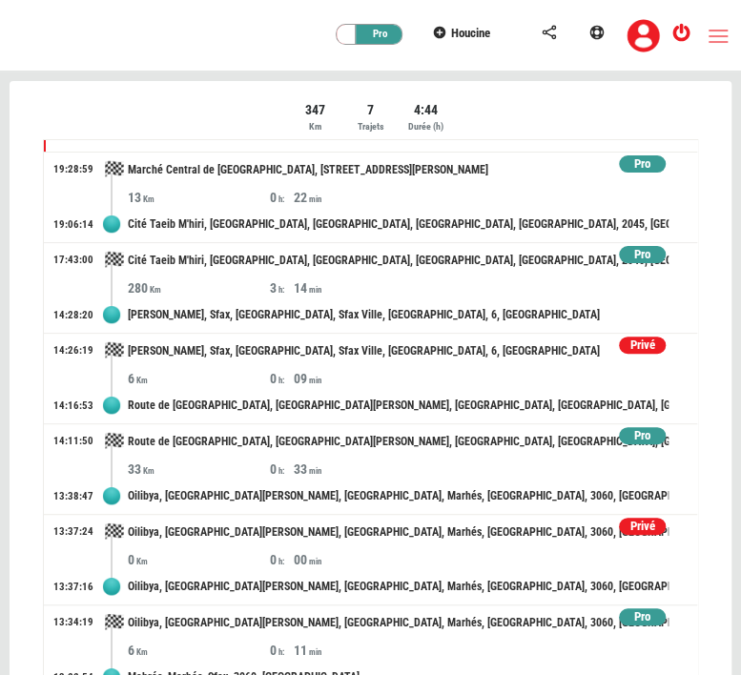
click at [619, 525] on div "Privé" at bounding box center [642, 527] width 47 height 18
click at [623, 341] on div "Privé" at bounding box center [642, 346] width 47 height 18
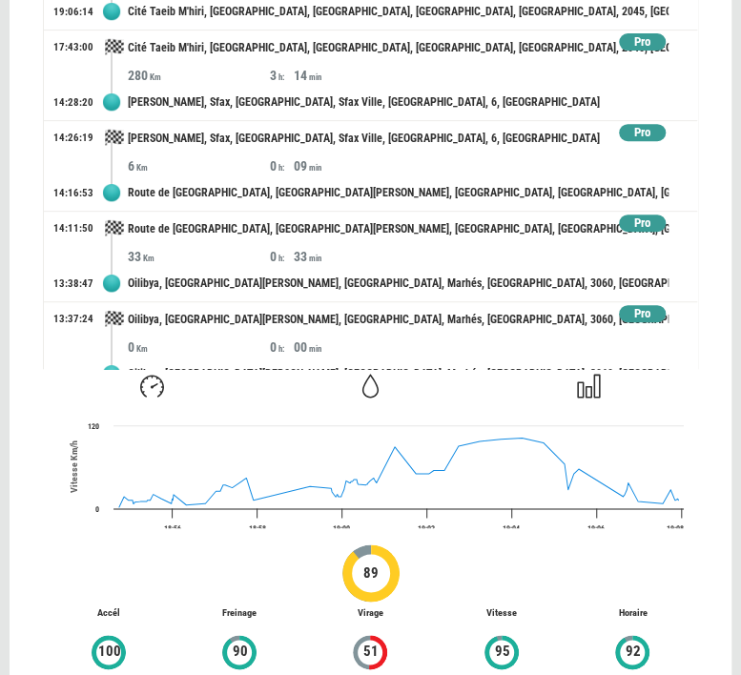
scroll to position [261, 0]
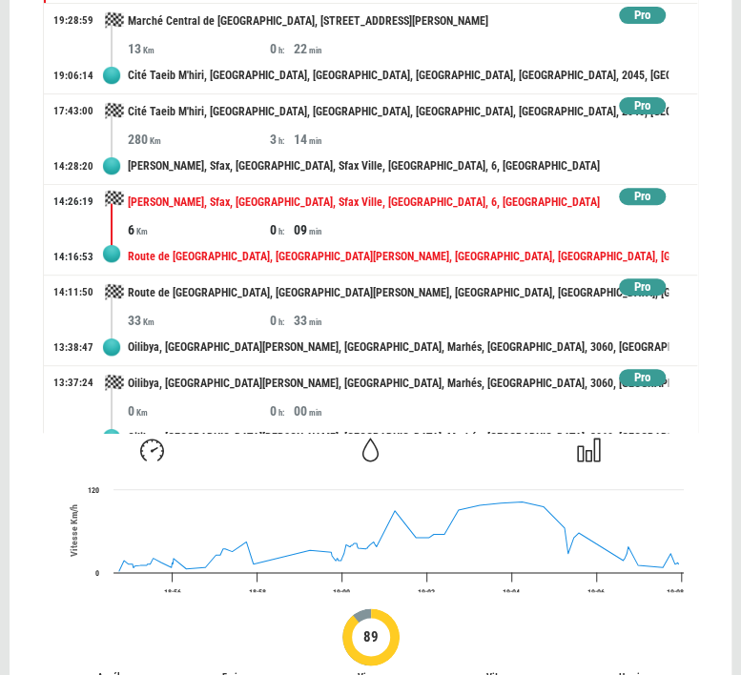
click at [318, 229] on div "09" at bounding box center [365, 229] width 142 height 19
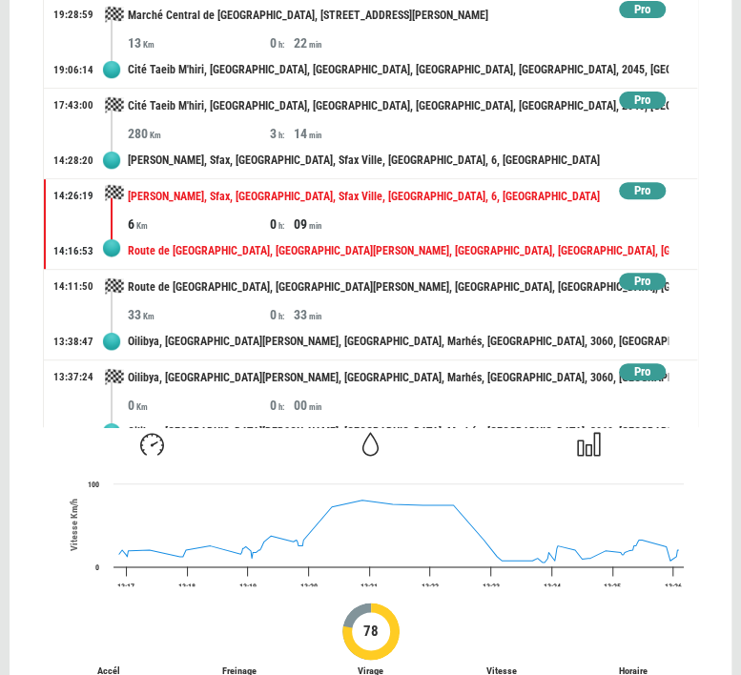
scroll to position [77, 0]
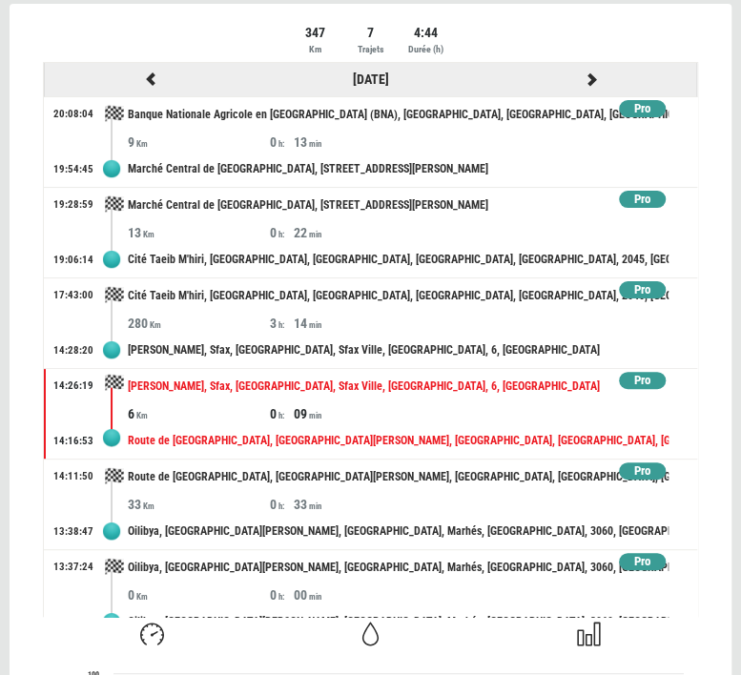
click at [583, 75] on icon at bounding box center [591, 79] width 17 height 13
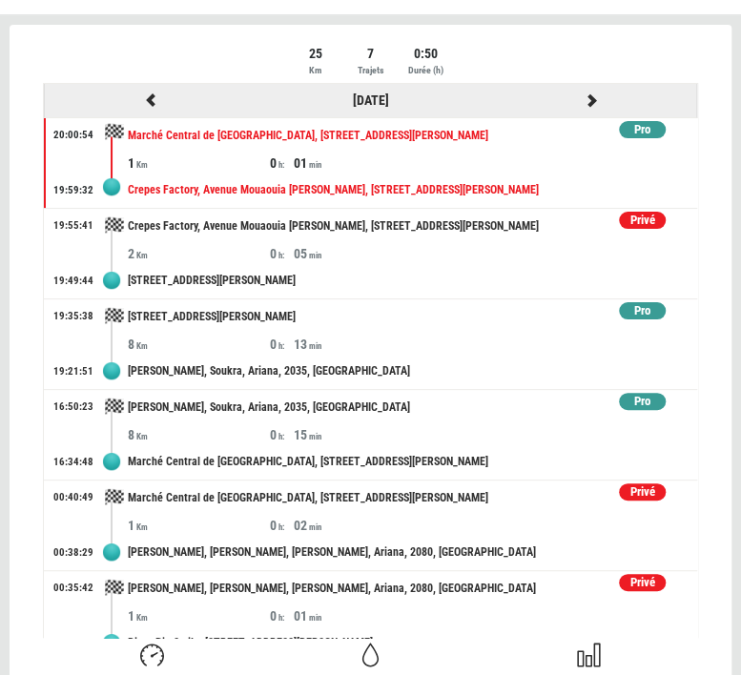
click at [583, 105] on icon at bounding box center [591, 99] width 17 height 13
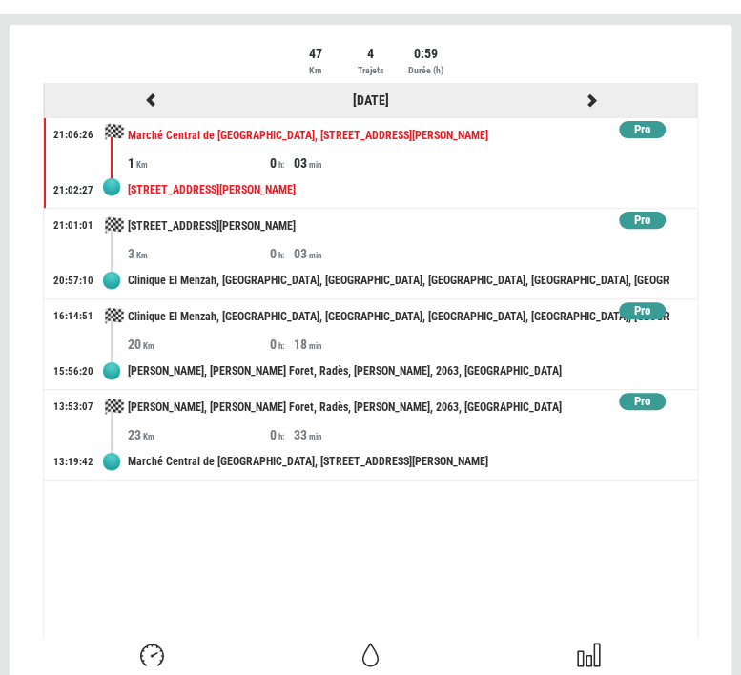
click at [598, 103] on icon at bounding box center [591, 99] width 17 height 13
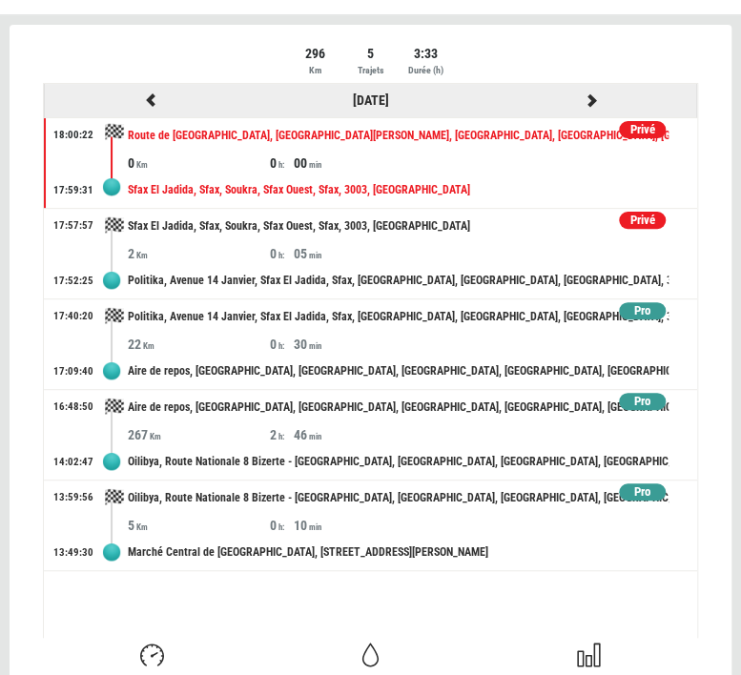
click at [591, 91] on div at bounding box center [591, 101] width 220 height 24
click at [593, 98] on icon at bounding box center [591, 99] width 17 height 13
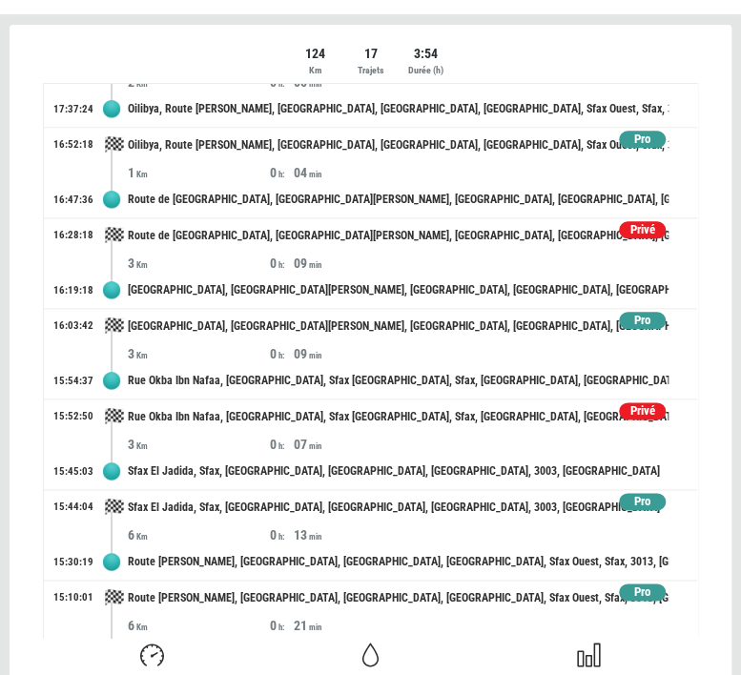
scroll to position [525, 0]
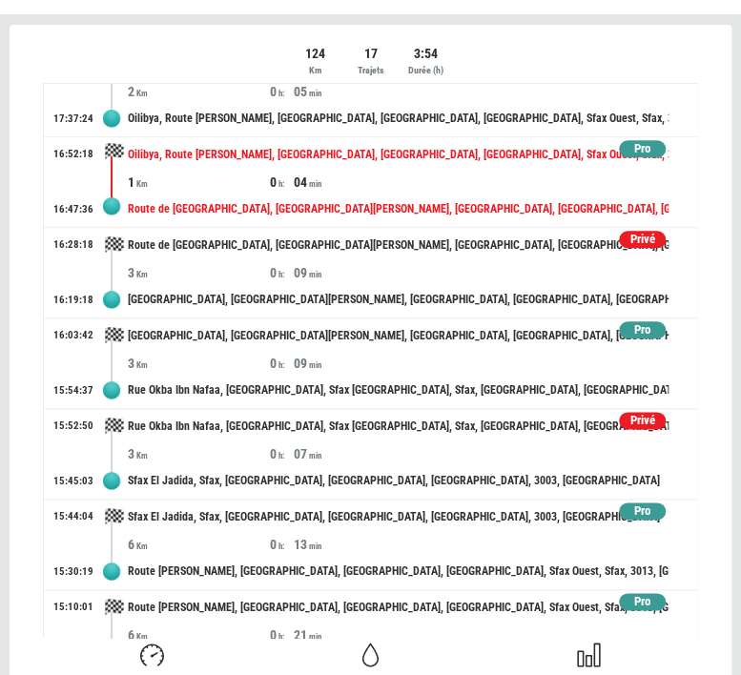
click at [569, 187] on div "1 0 04" at bounding box center [413, 182] width 570 height 19
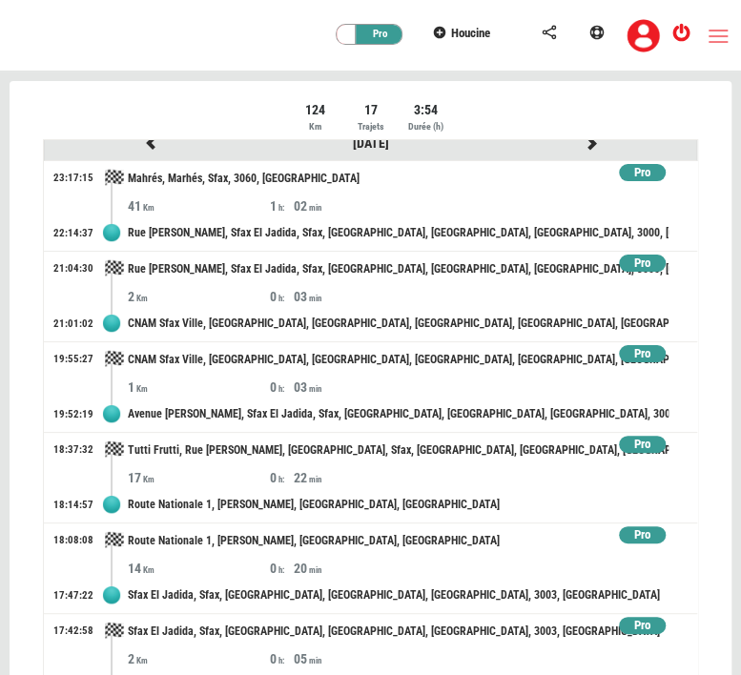
scroll to position [11, 0]
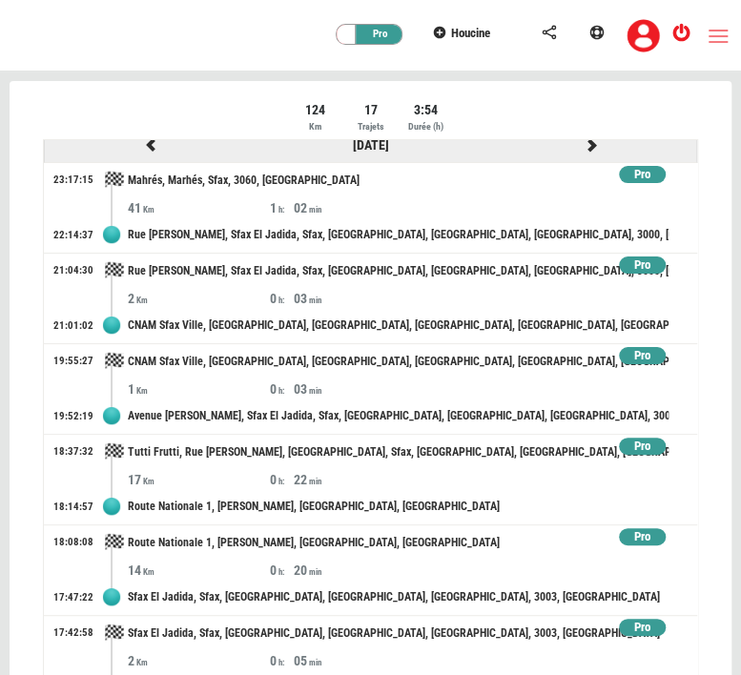
click at [583, 140] on icon at bounding box center [591, 144] width 17 height 13
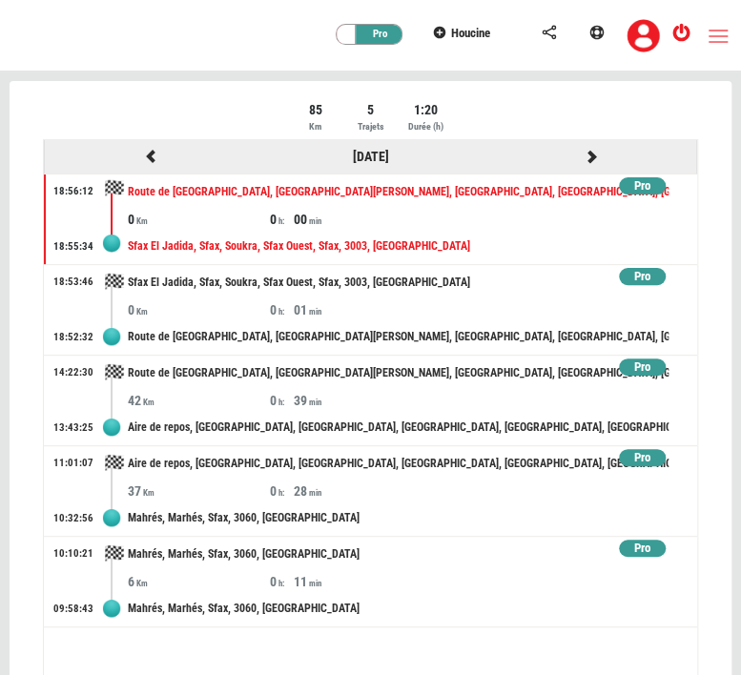
click at [590, 150] on icon at bounding box center [591, 156] width 17 height 13
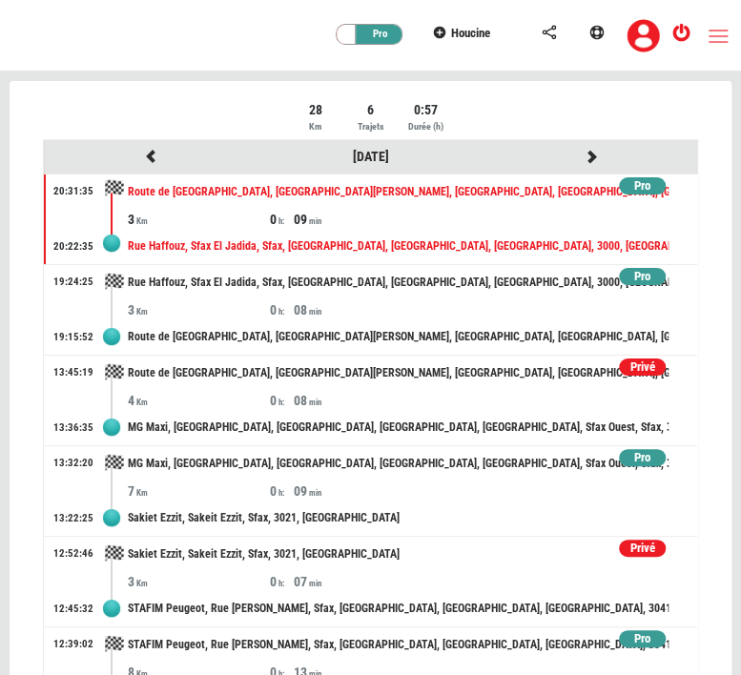
scroll to position [22, 0]
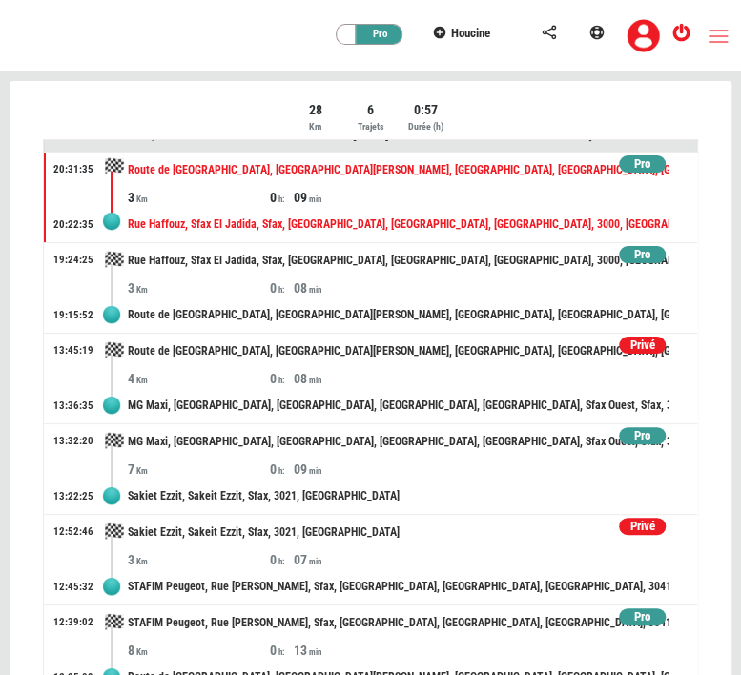
click at [619, 530] on div "Privé" at bounding box center [642, 527] width 47 height 18
drag, startPoint x: 617, startPoint y: 530, endPoint x: 642, endPoint y: 243, distance: 288.2
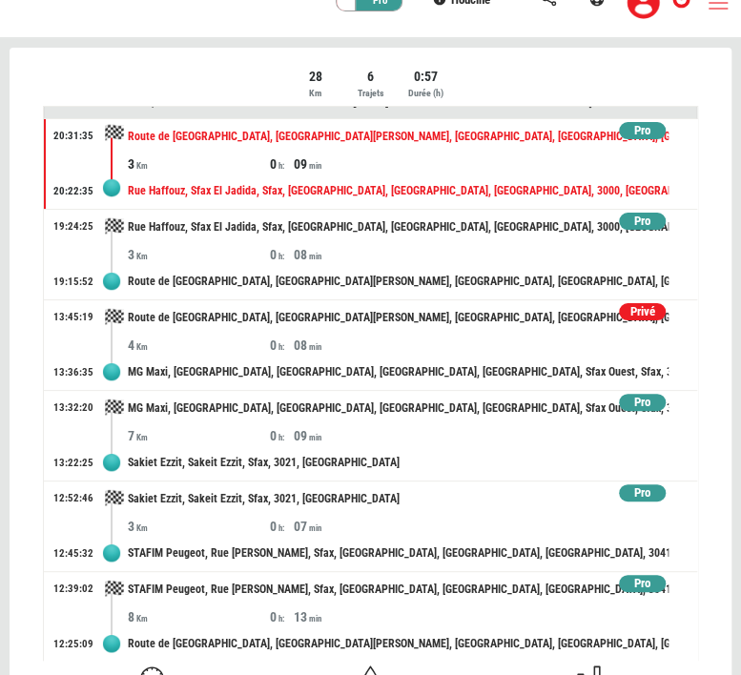
scroll to position [0, 0]
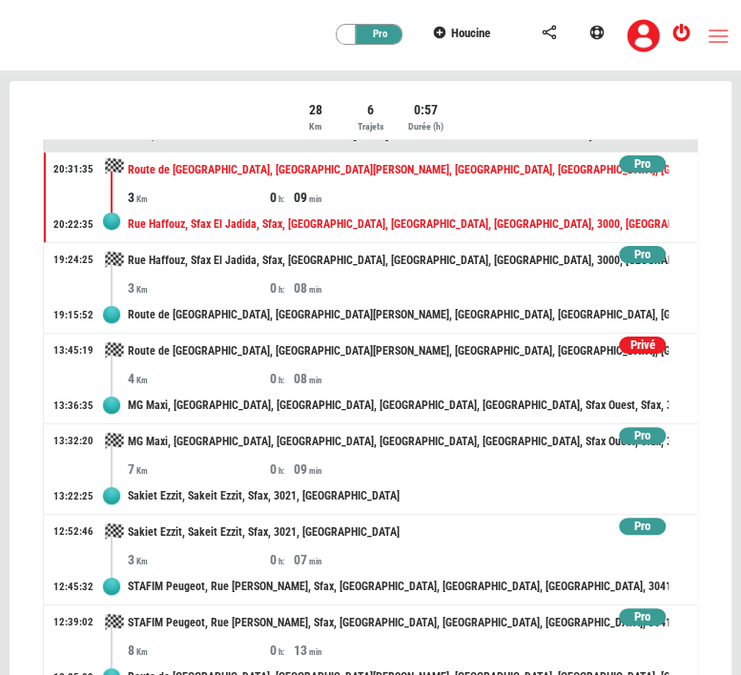
click at [623, 346] on div "Privé" at bounding box center [642, 346] width 47 height 18
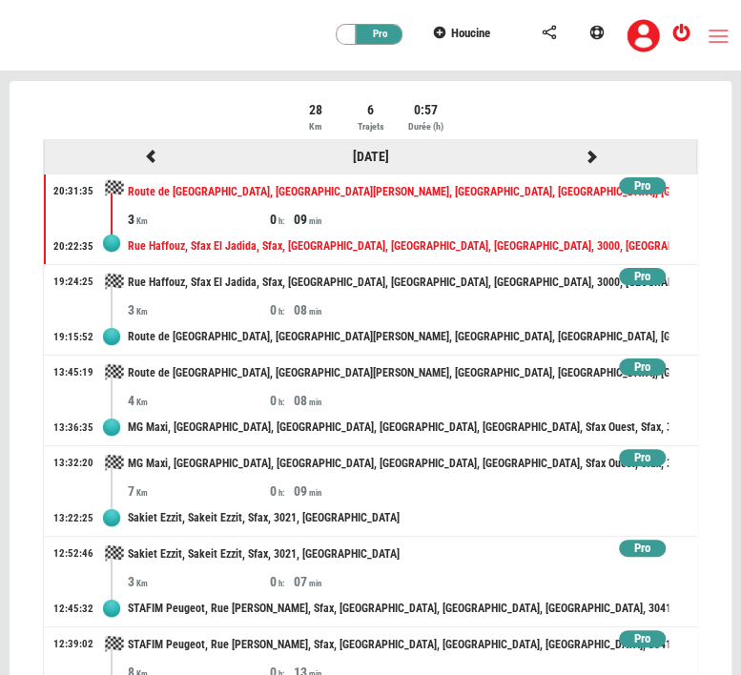
click at [583, 153] on icon at bounding box center [591, 156] width 17 height 13
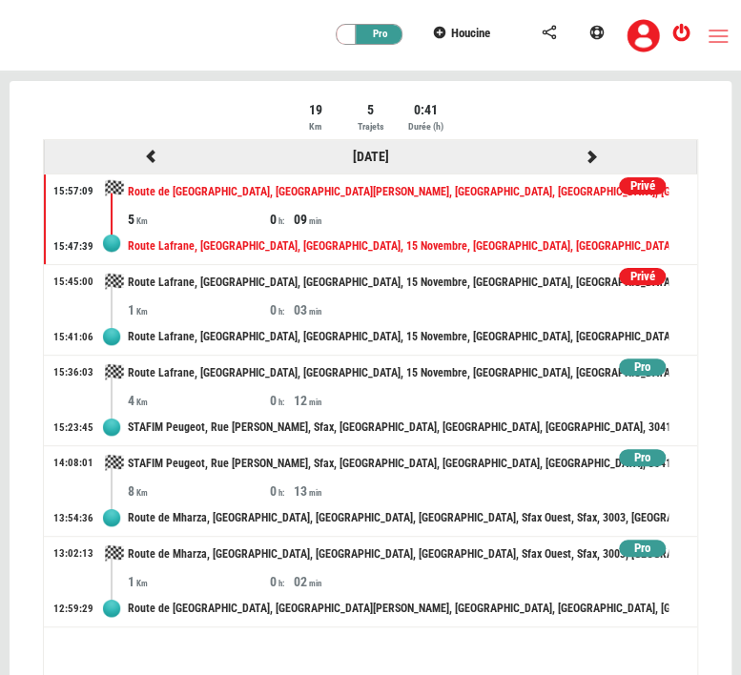
click at [591, 155] on icon at bounding box center [591, 156] width 17 height 13
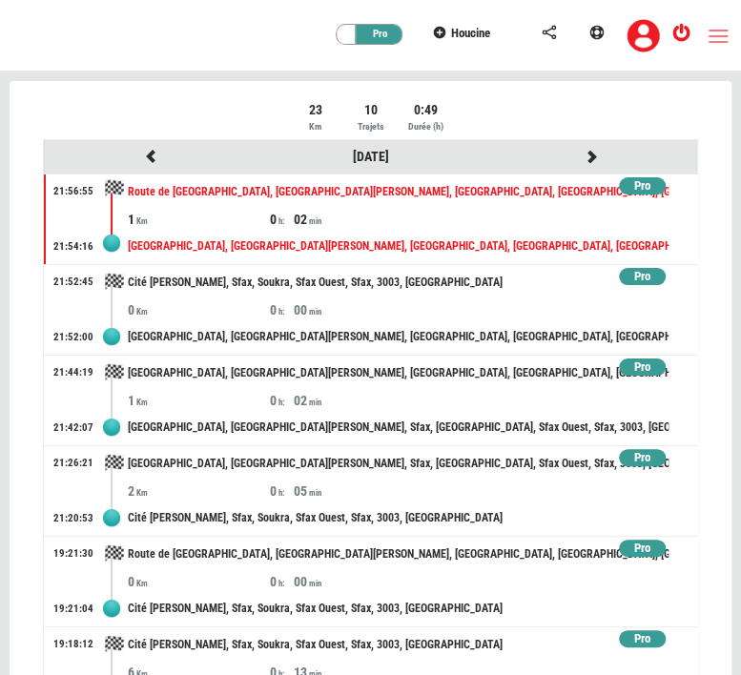
scroll to position [384, 0]
